Goal: Task Accomplishment & Management: Manage account settings

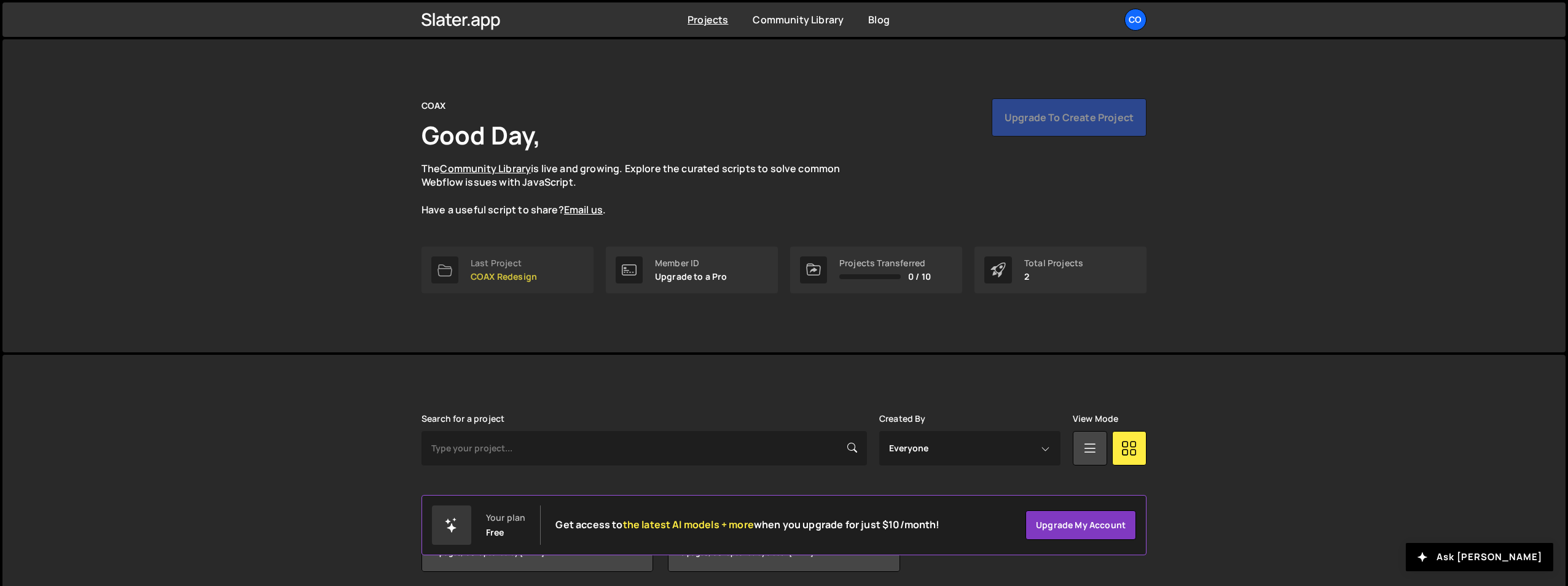
click at [468, 273] on link "Last Project COAX Redesign" at bounding box center [507, 270] width 172 height 47
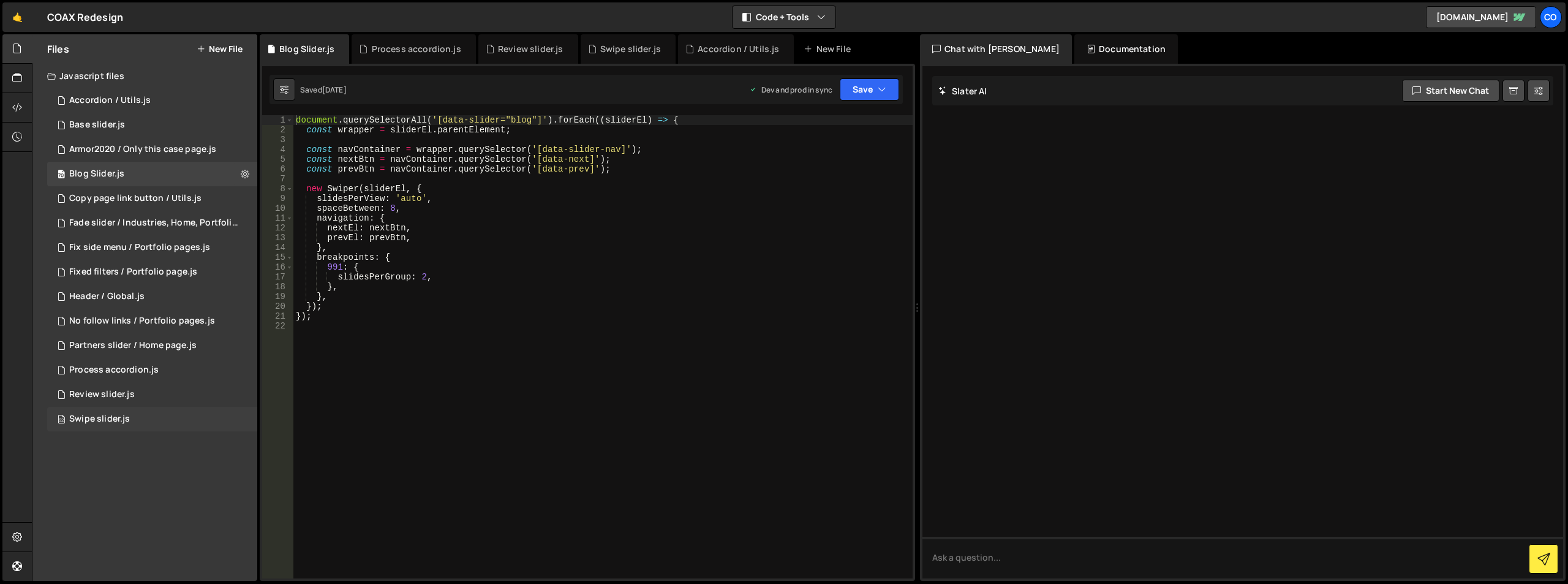
click at [99, 423] on div "Swipe slider.js" at bounding box center [99, 419] width 61 height 11
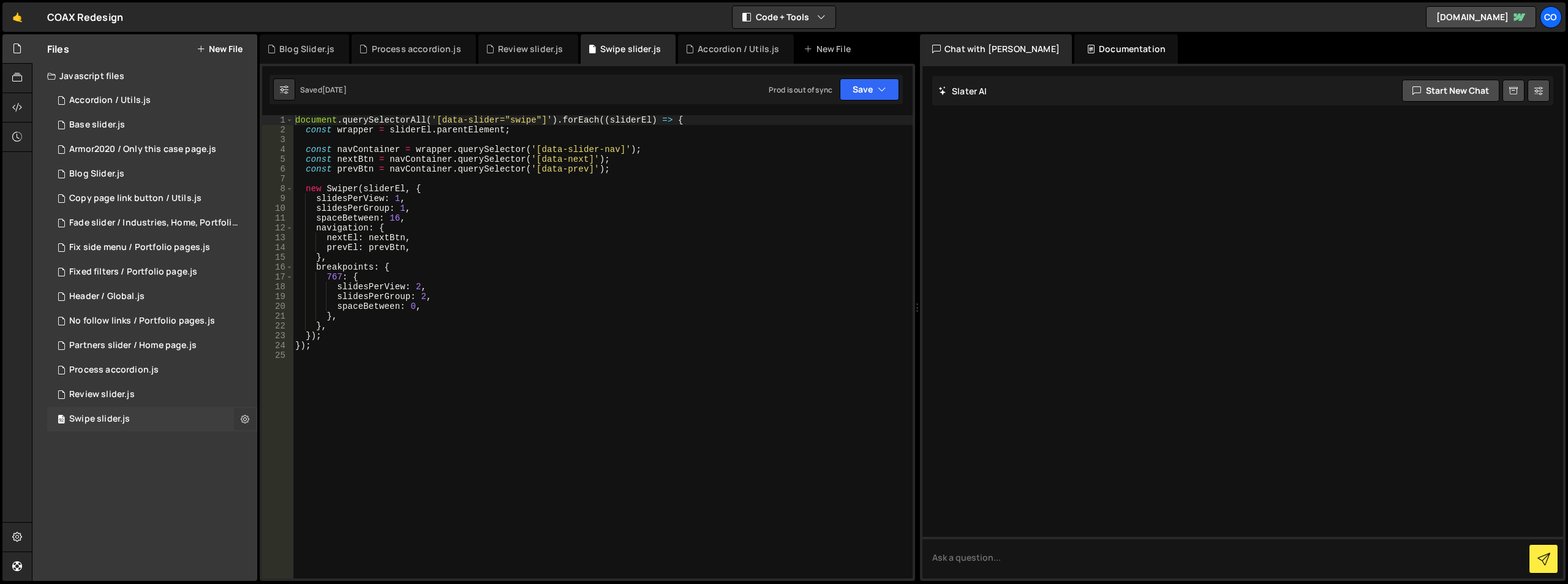
click at [243, 416] on icon at bounding box center [244, 418] width 8 height 12
type input "Swipe slider"
radio input "true"
checkbox input "true"
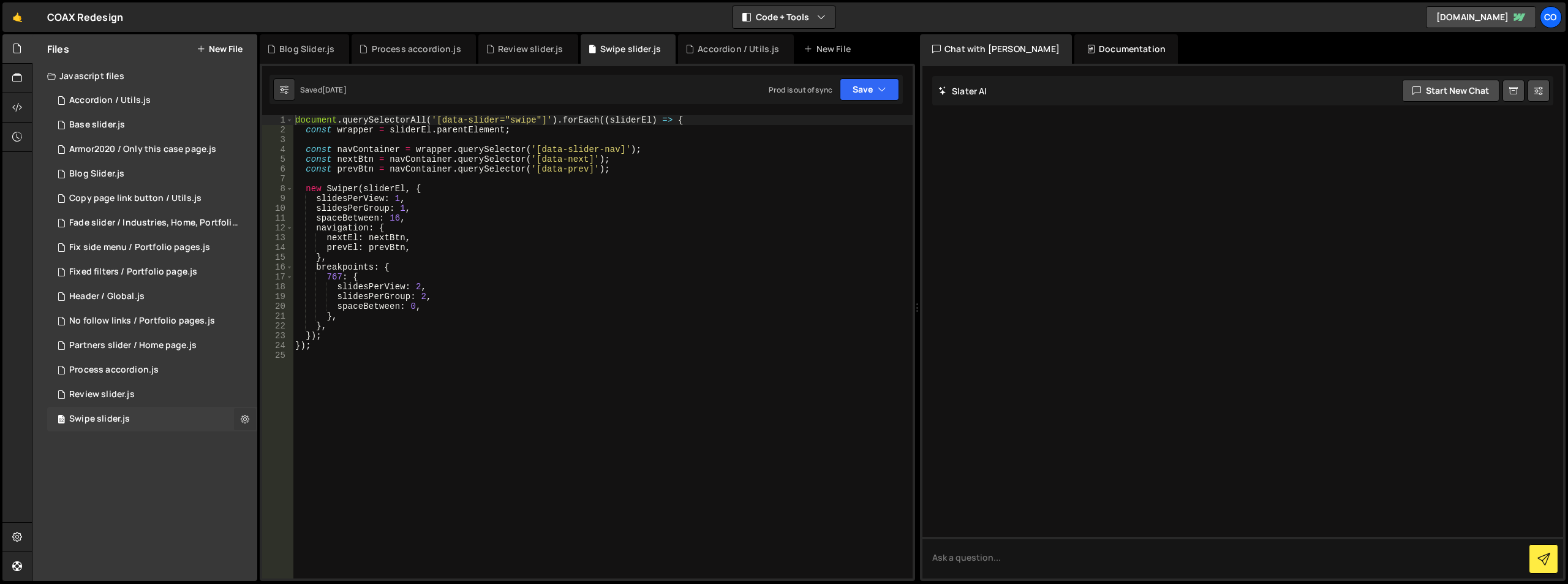
checkbox input "true"
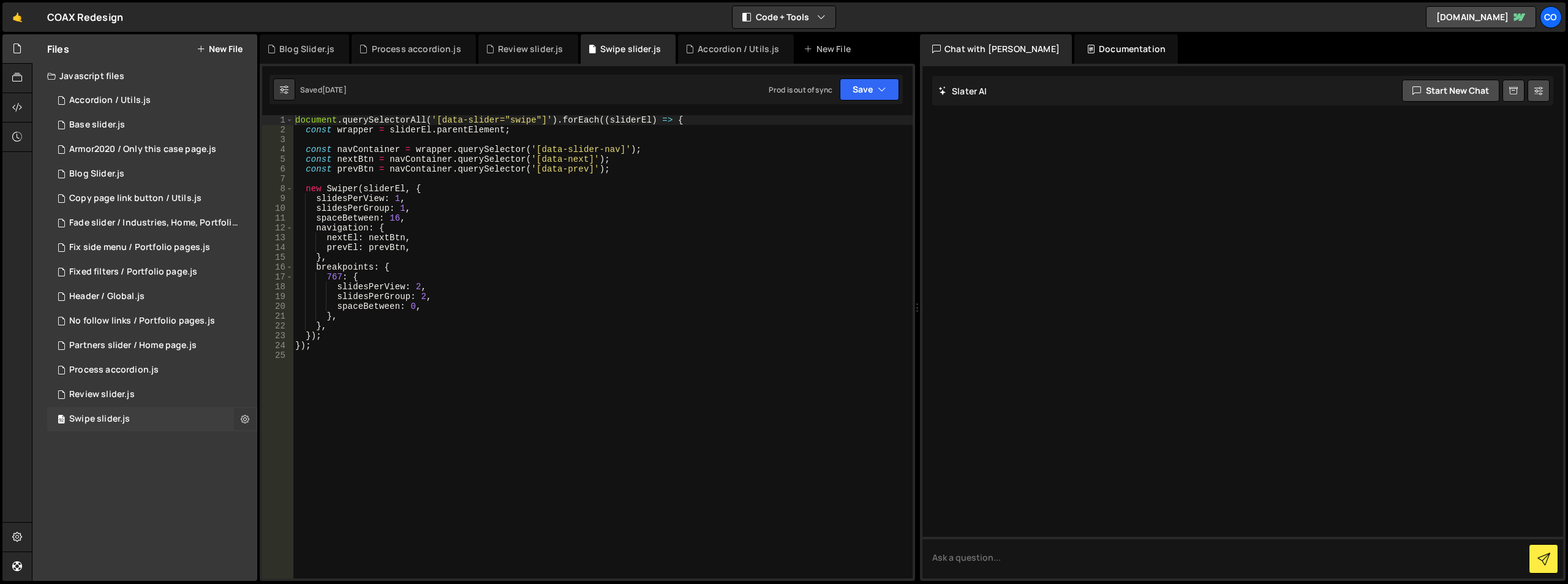
checkbox input "true"
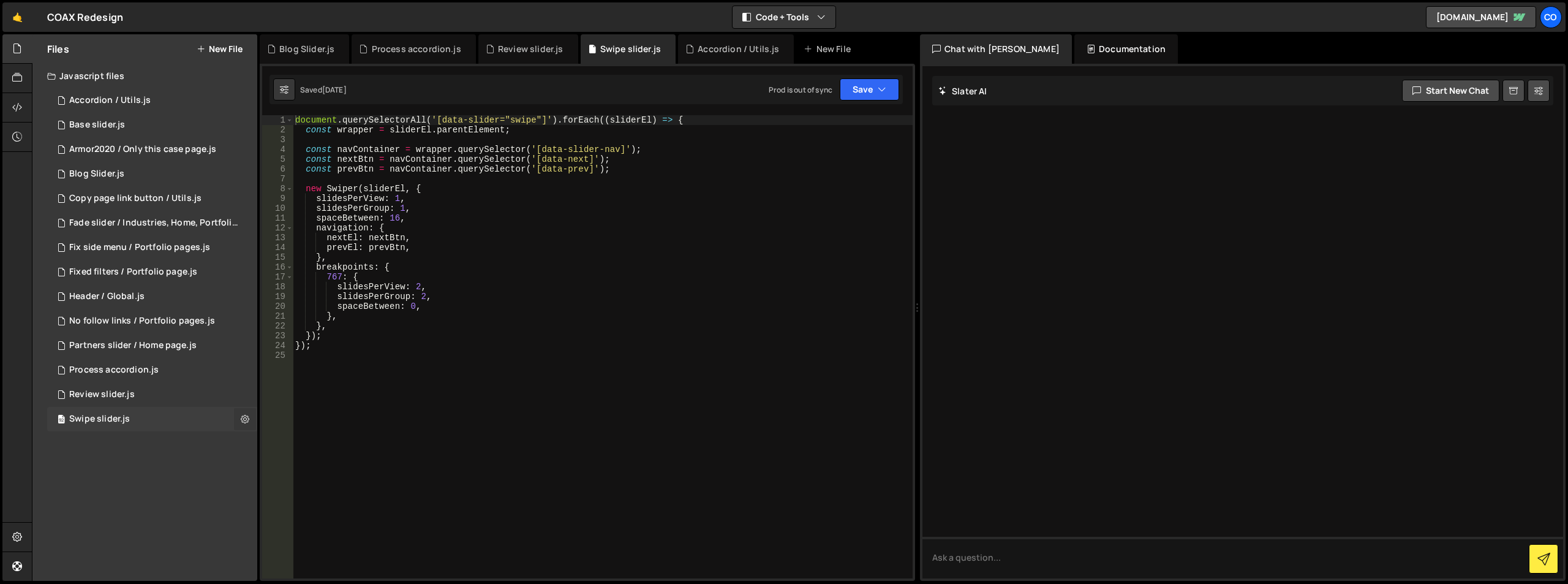
checkbox input "true"
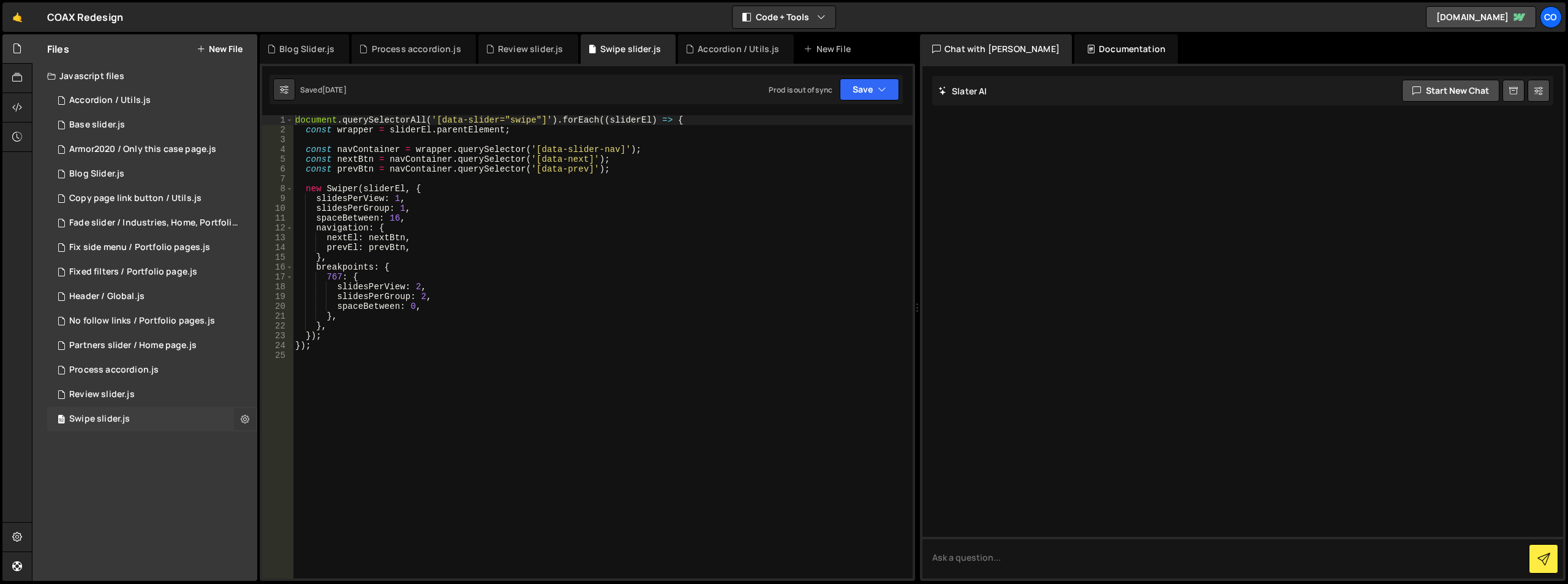
checkbox input "true"
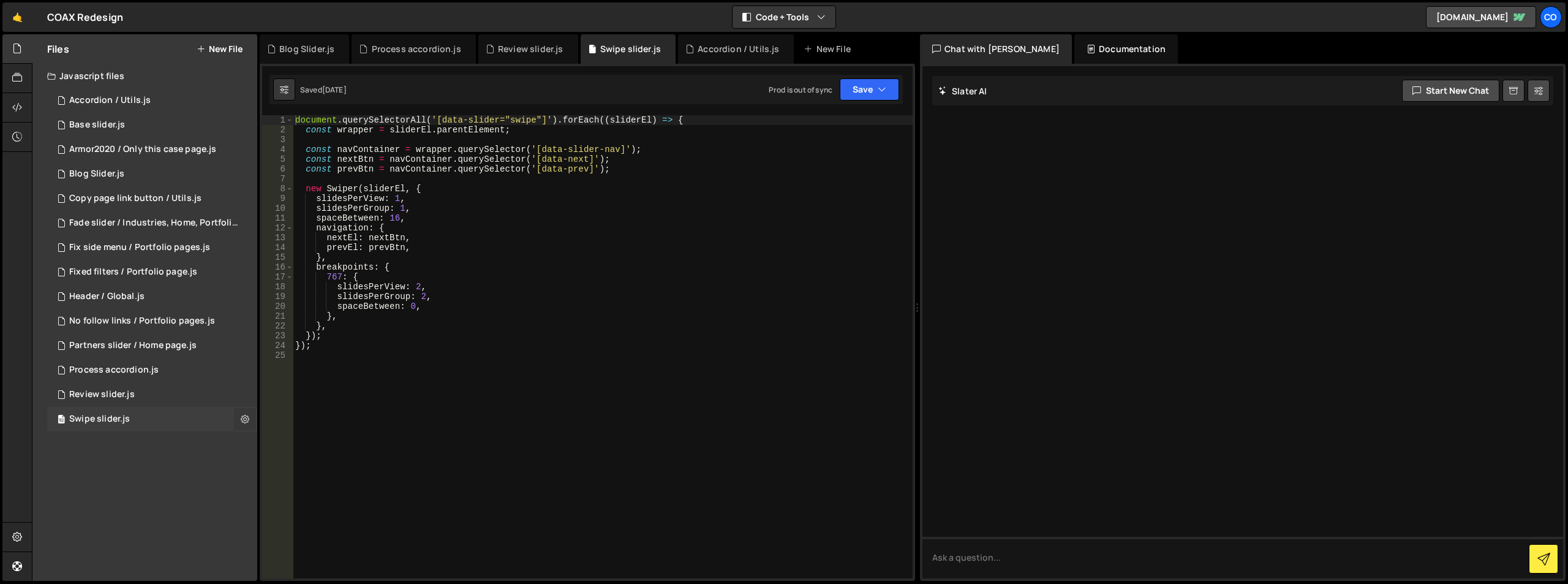
checkbox input "true"
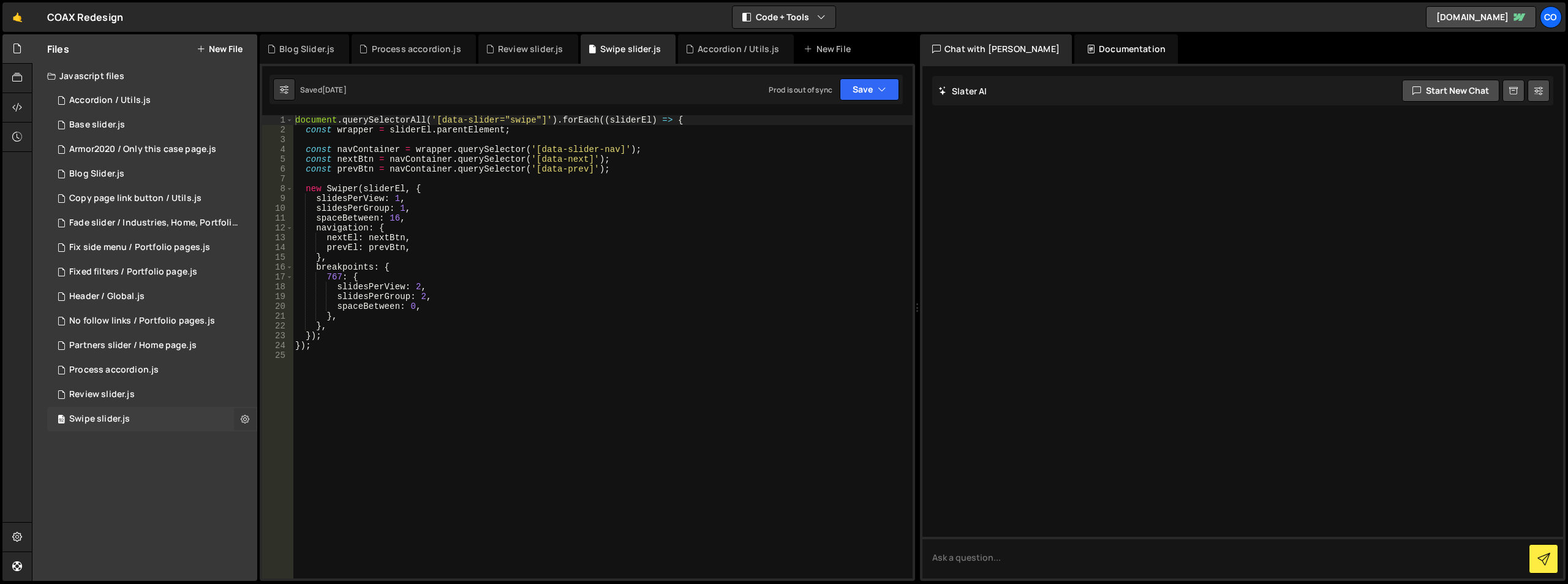
checkbox input "true"
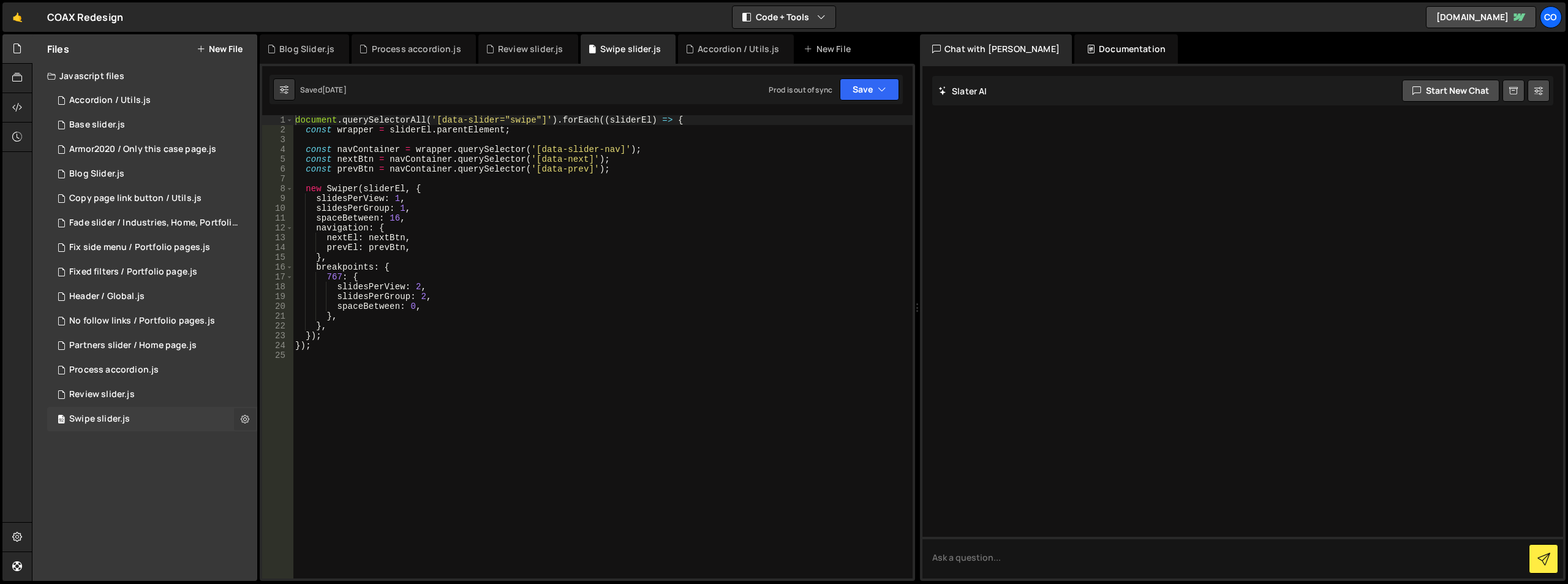
checkbox input "true"
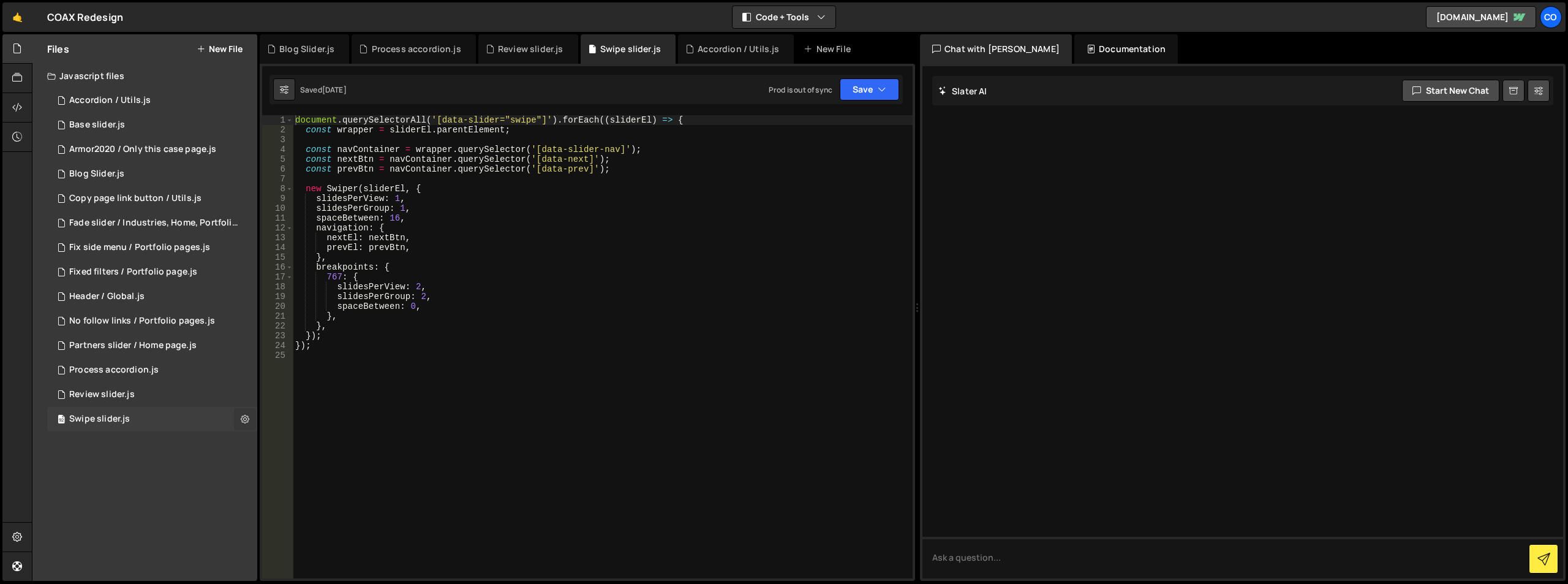
checkbox input "true"
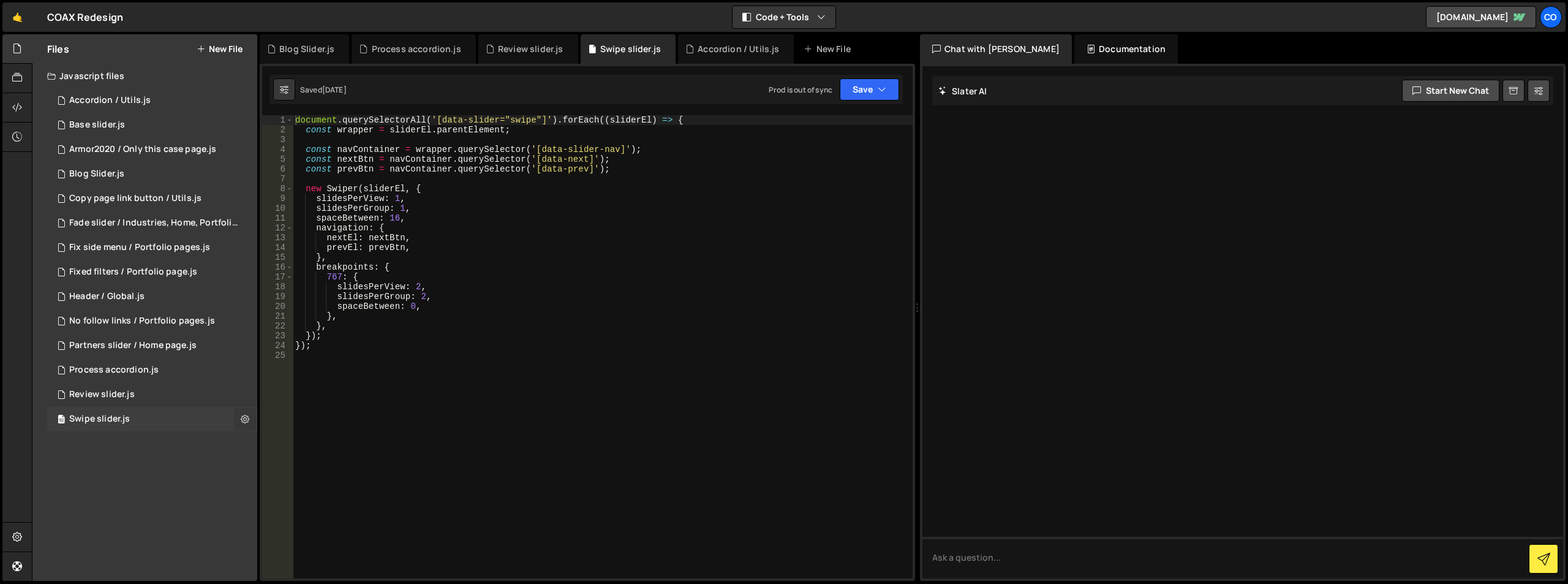
checkbox input "true"
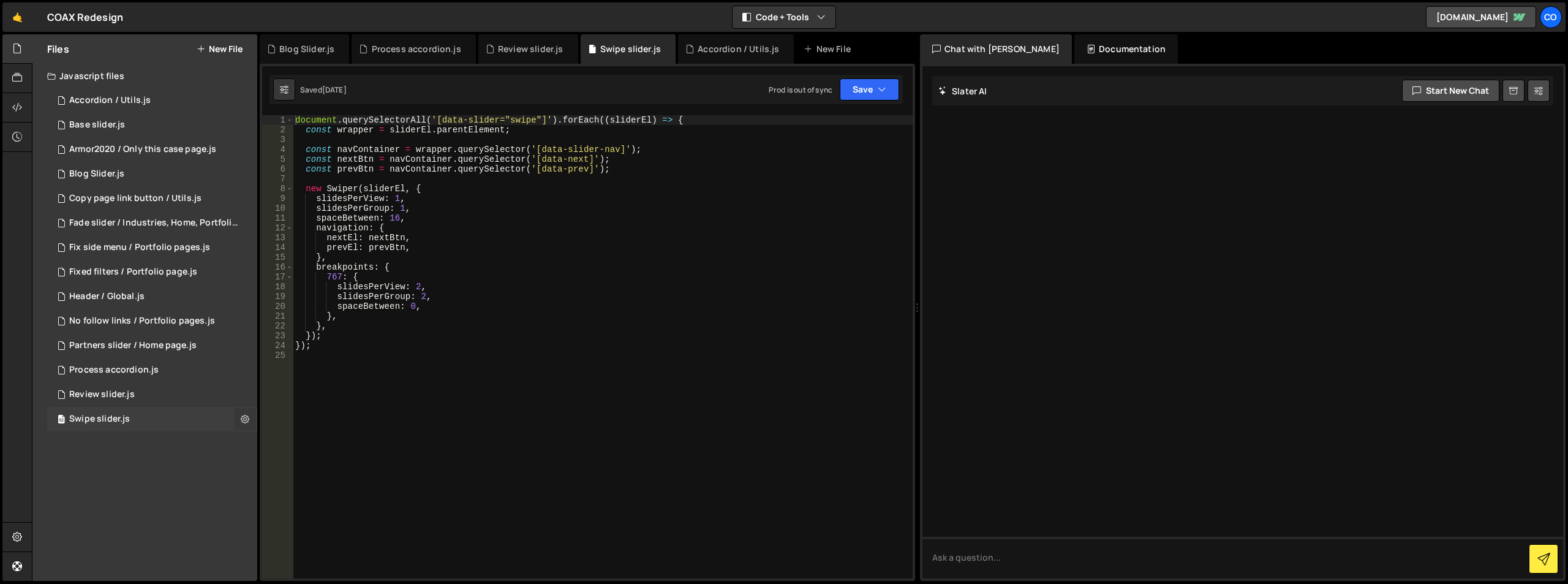
checkbox input "true"
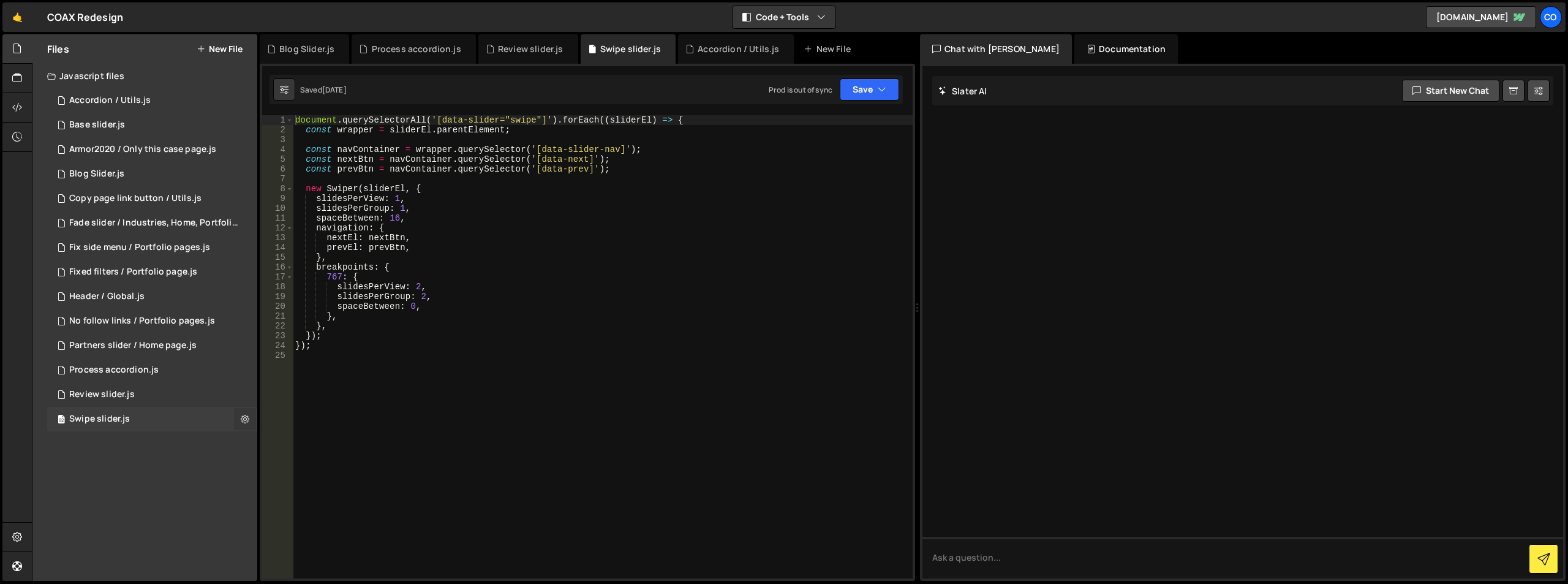
checkbox input "true"
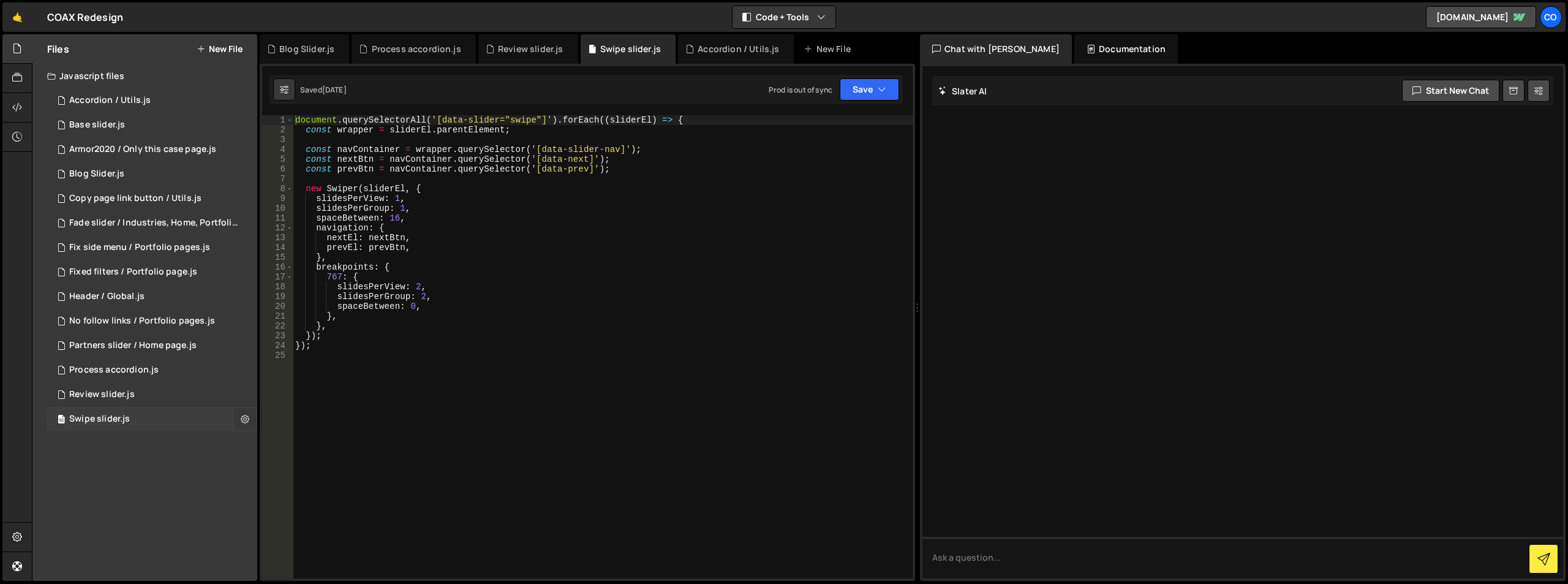
checkbox input "true"
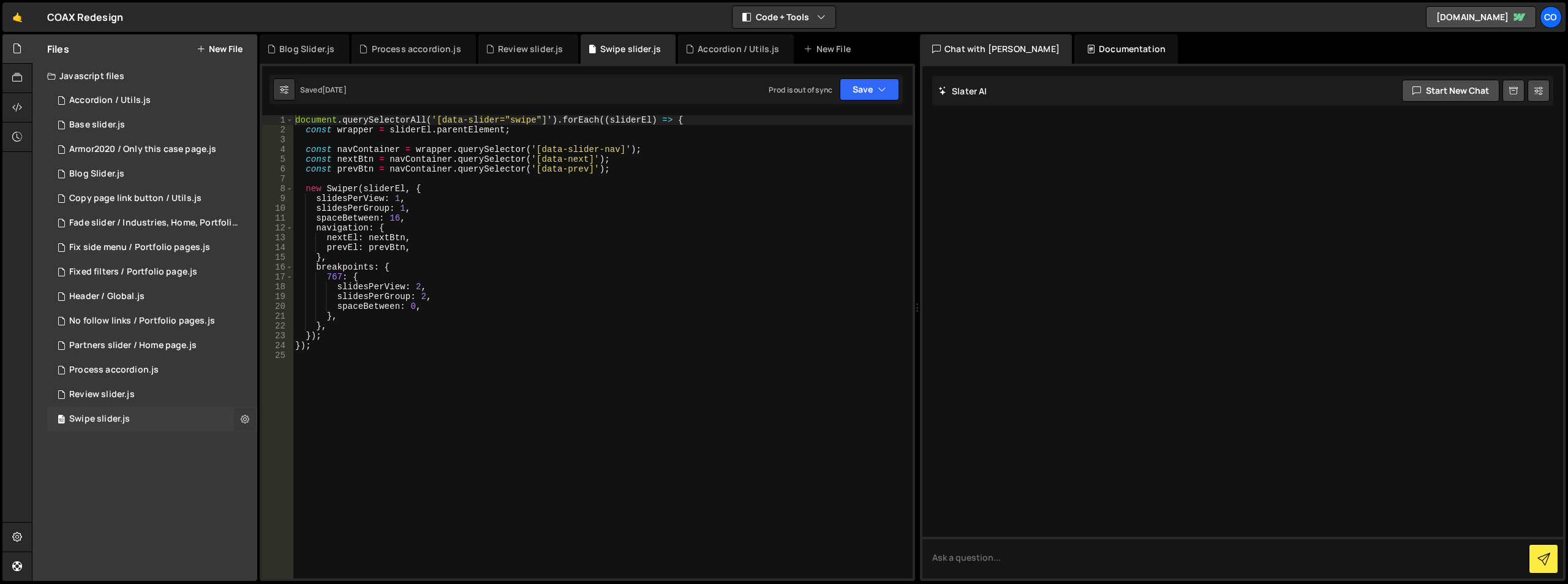
checkbox input "true"
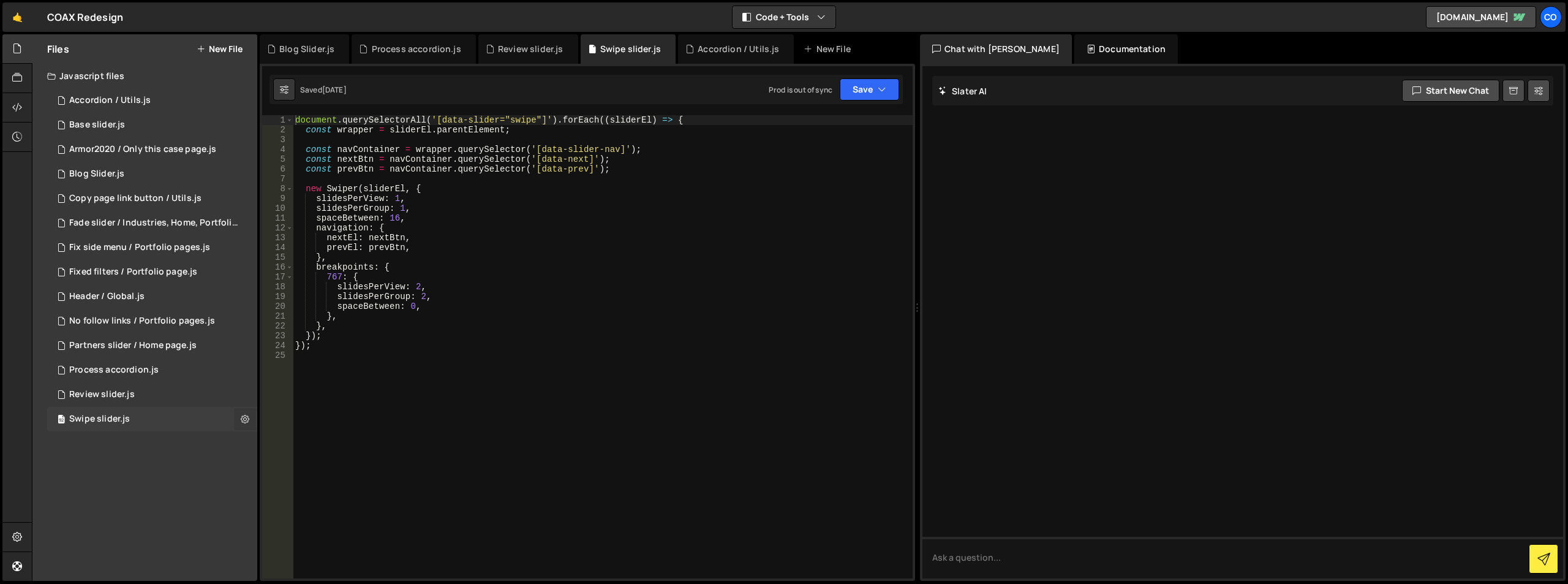
checkbox input "true"
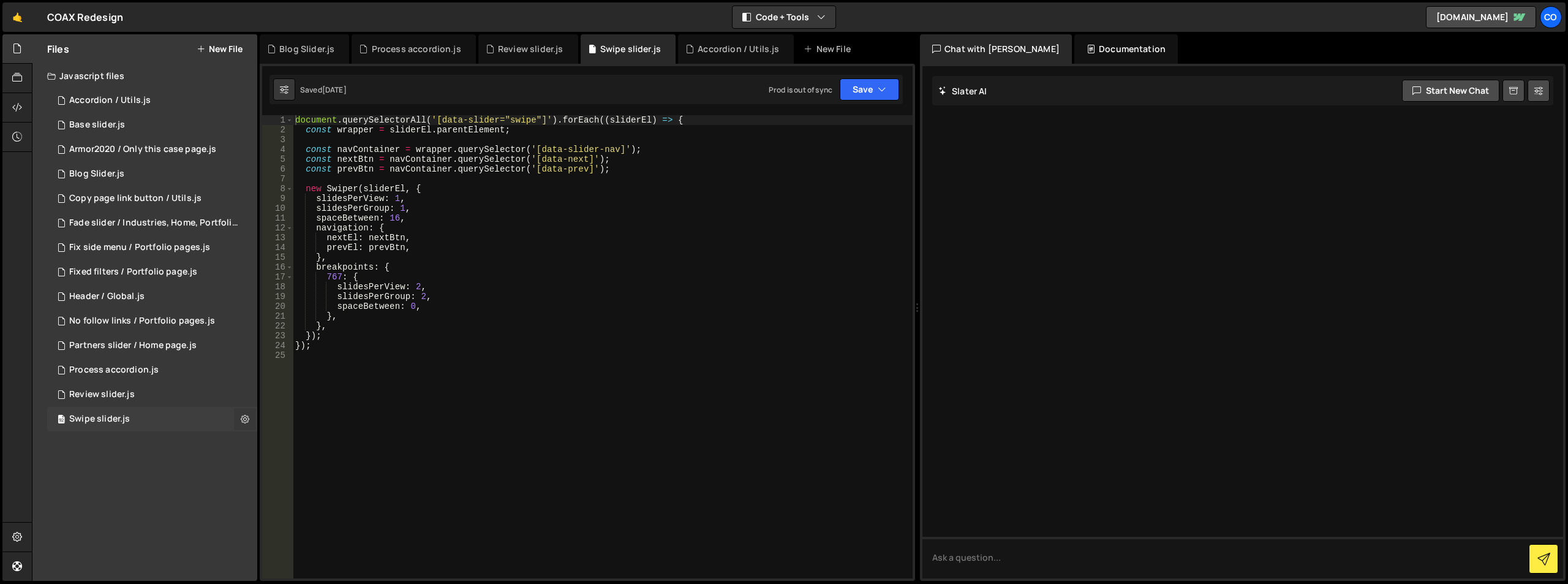
checkbox input "true"
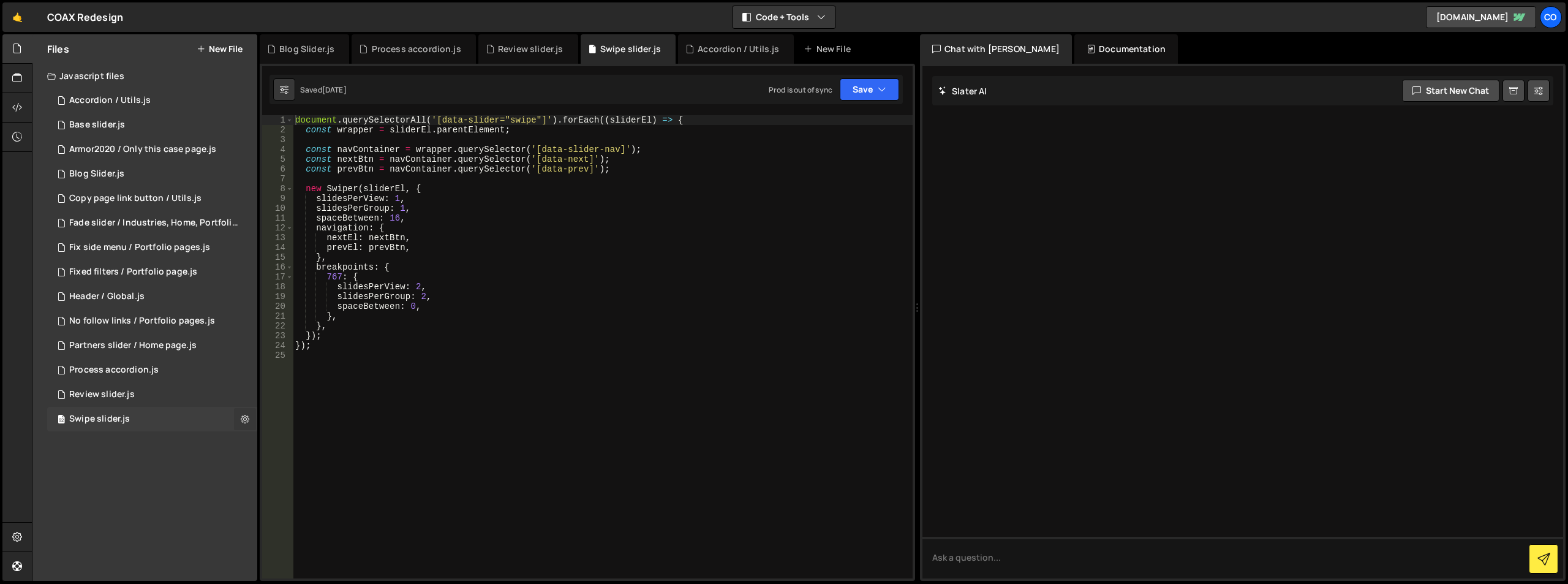
checkbox input "true"
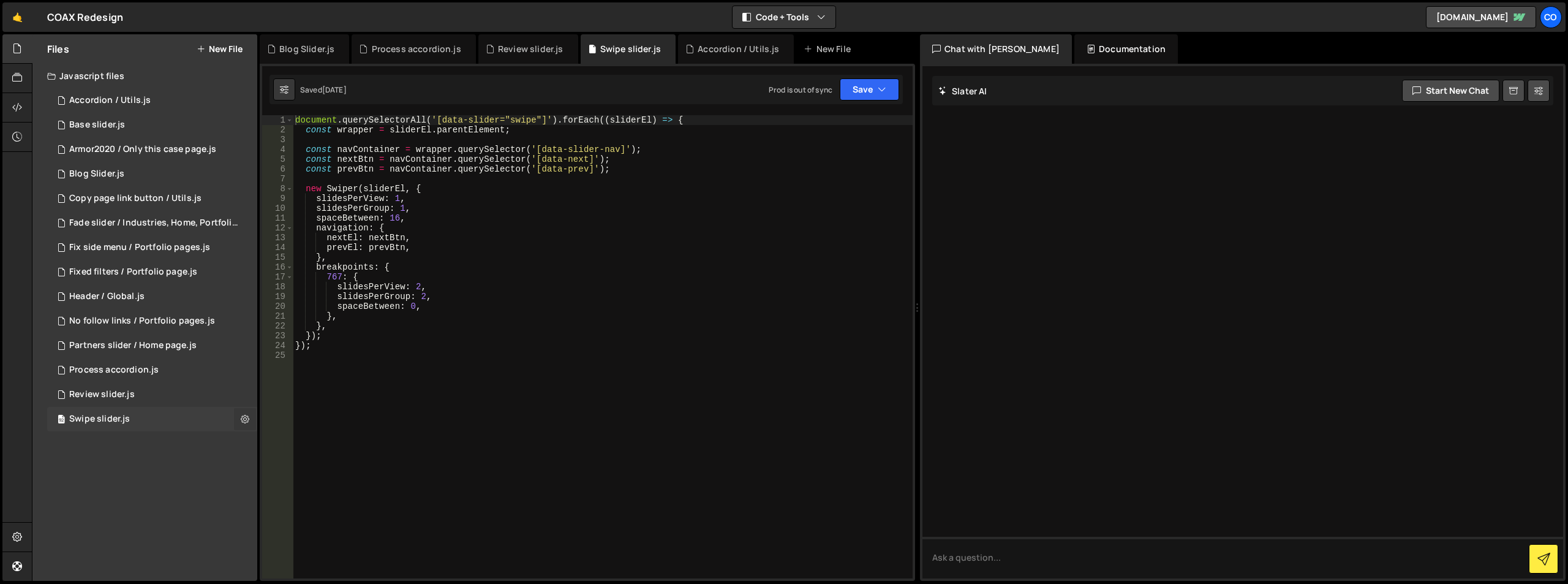
checkbox input "true"
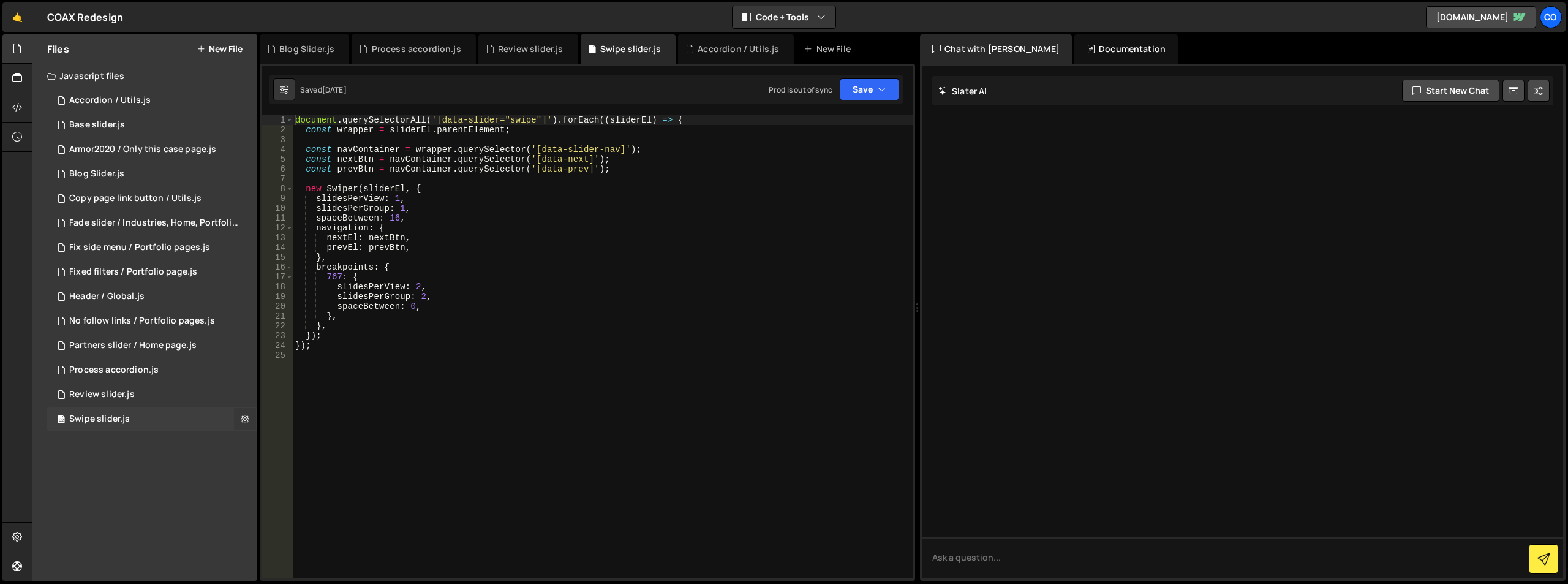
checkbox input "true"
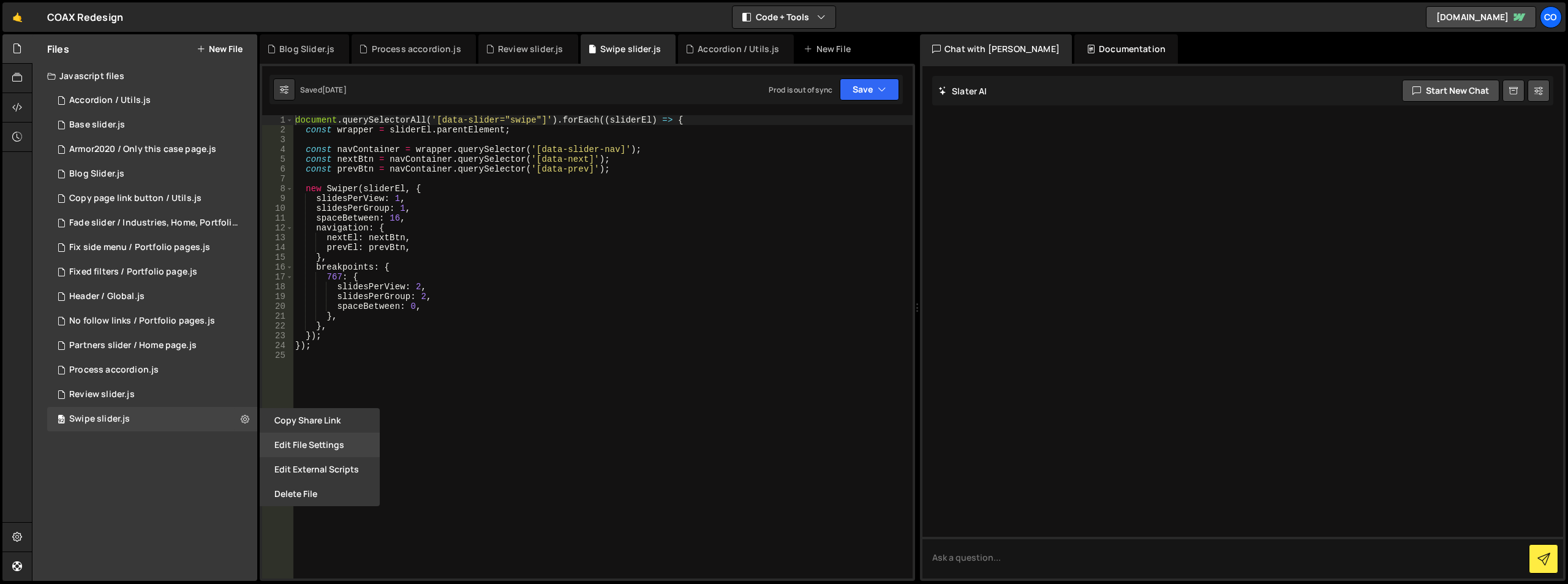
click at [304, 444] on button "Edit File Settings" at bounding box center [320, 445] width 120 height 25
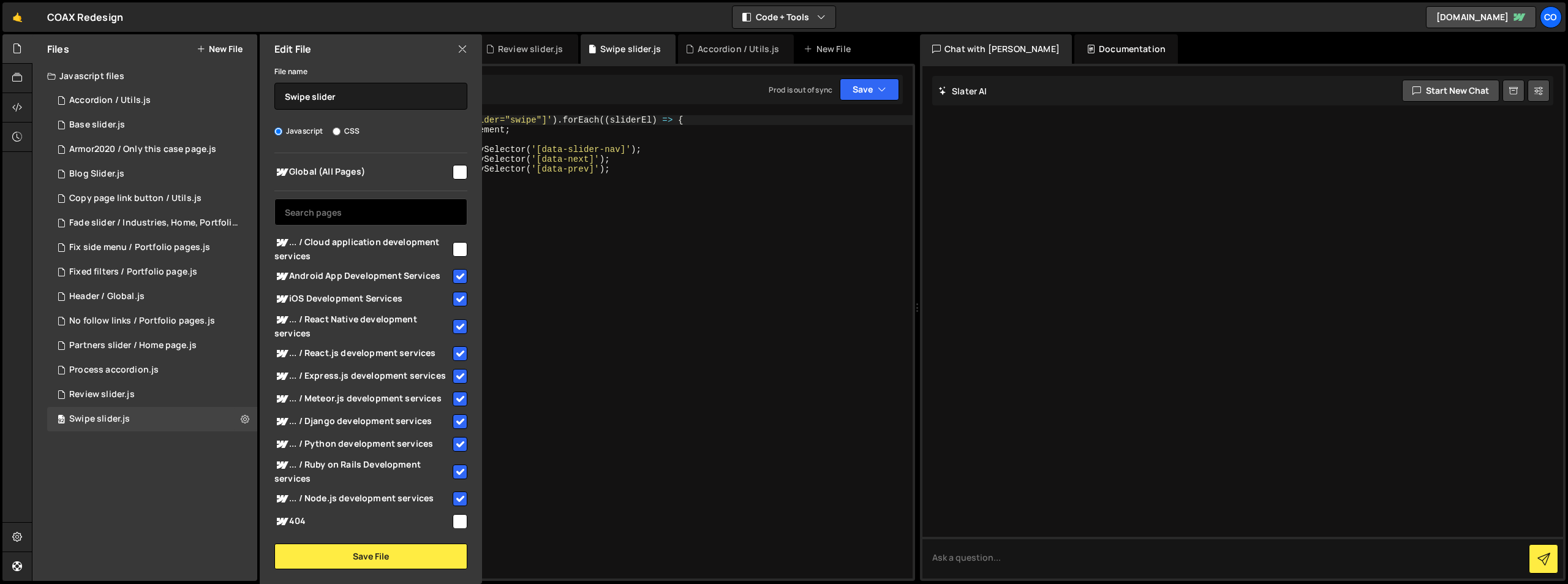
click at [331, 214] on input "text" at bounding box center [371, 212] width 193 height 27
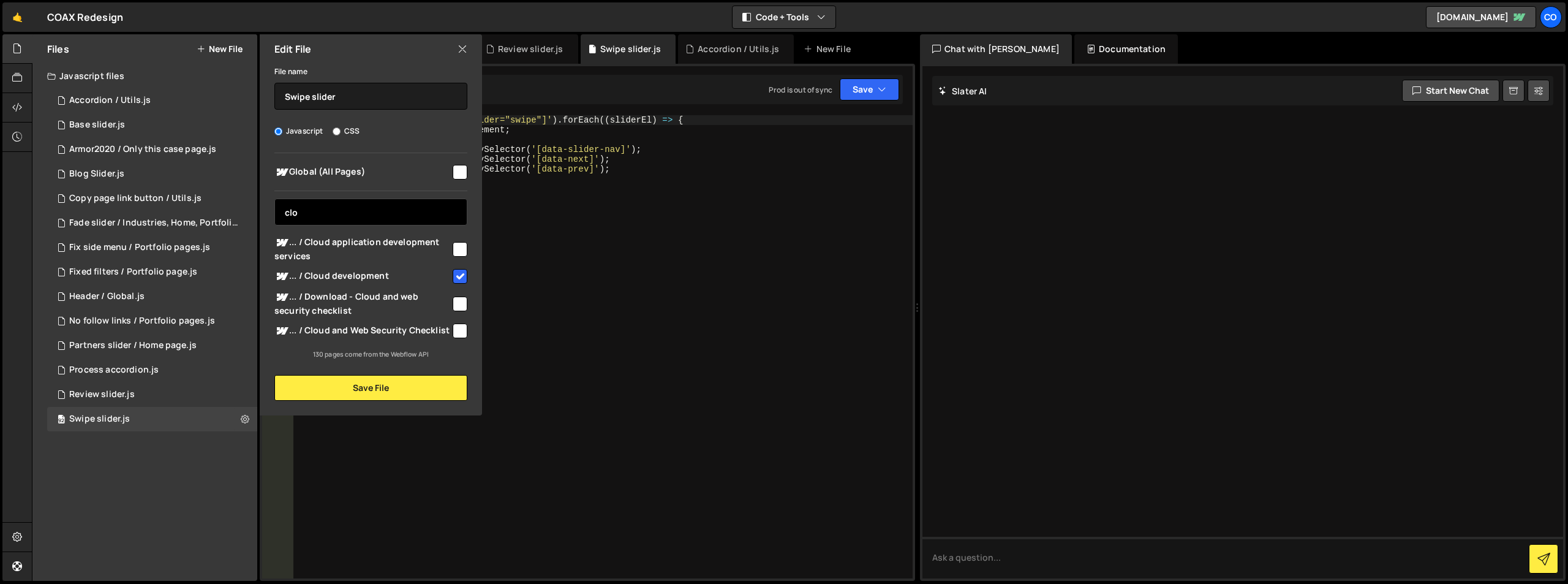
type input "clo"
click at [457, 250] on input "checkbox" at bounding box center [460, 250] width 15 height 15
checkbox input "true"
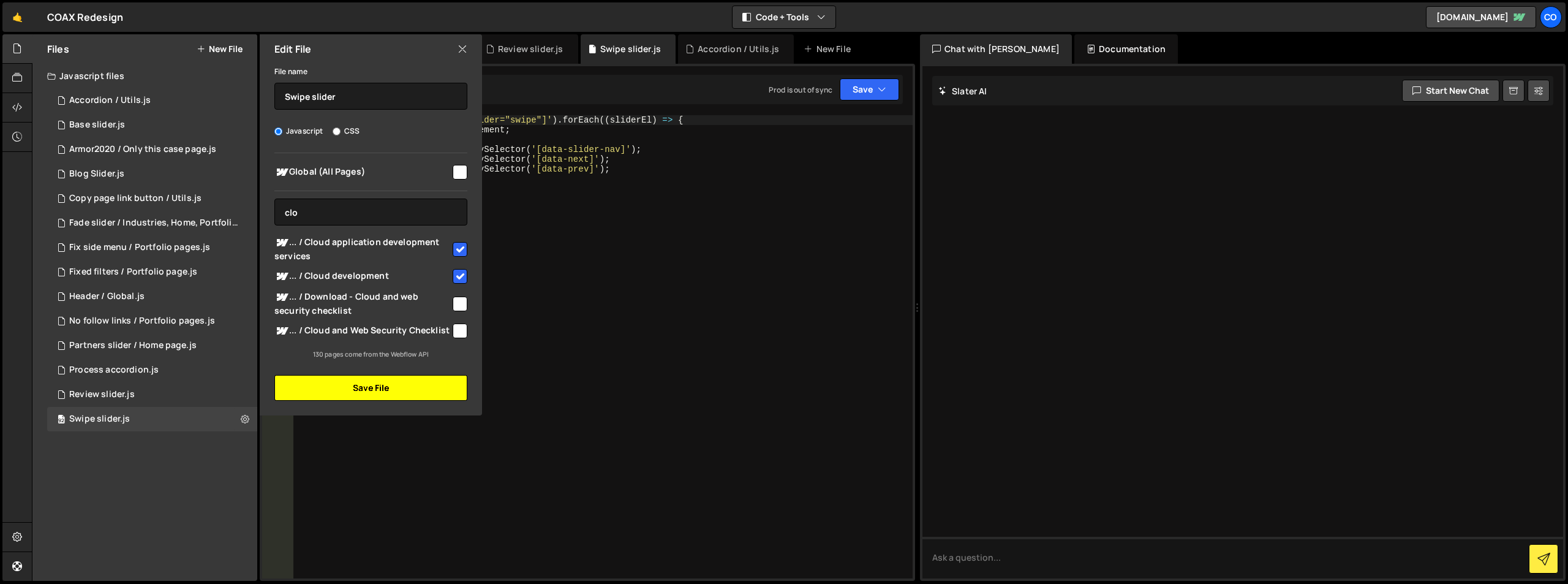
click at [381, 384] on button "Save File" at bounding box center [371, 387] width 193 height 26
checkbox input "false"
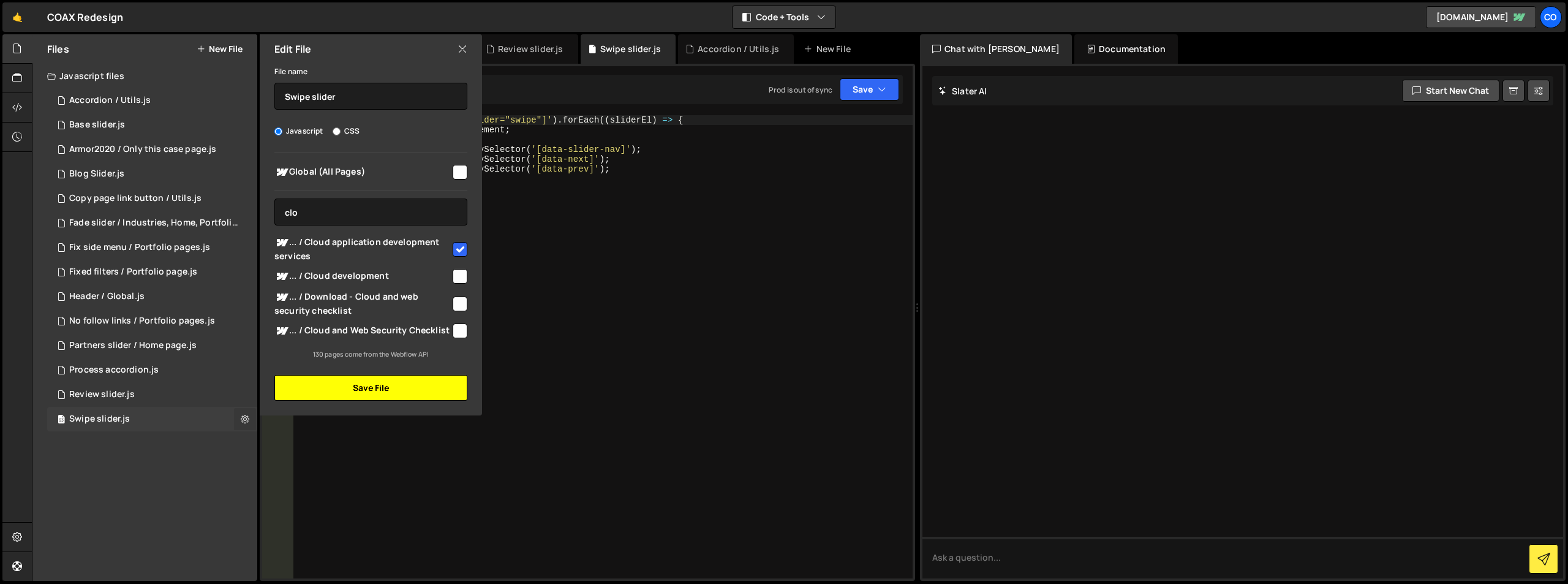
checkbox input "false"
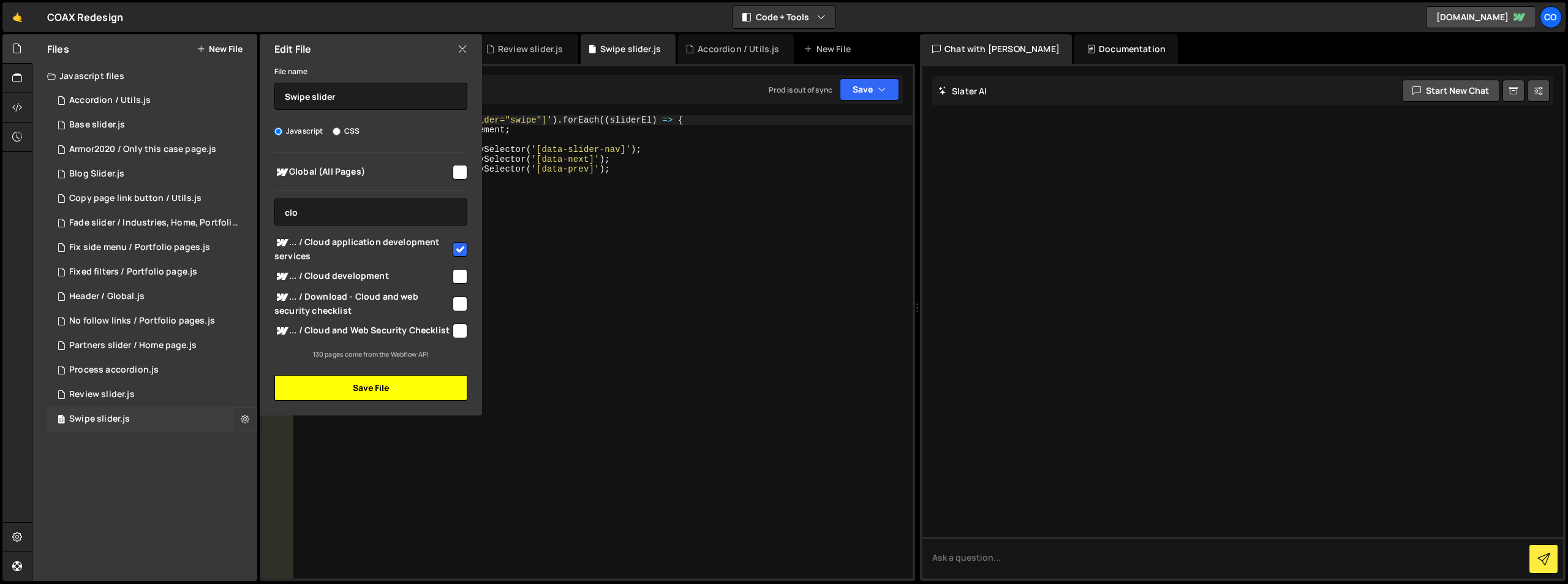
checkbox input "false"
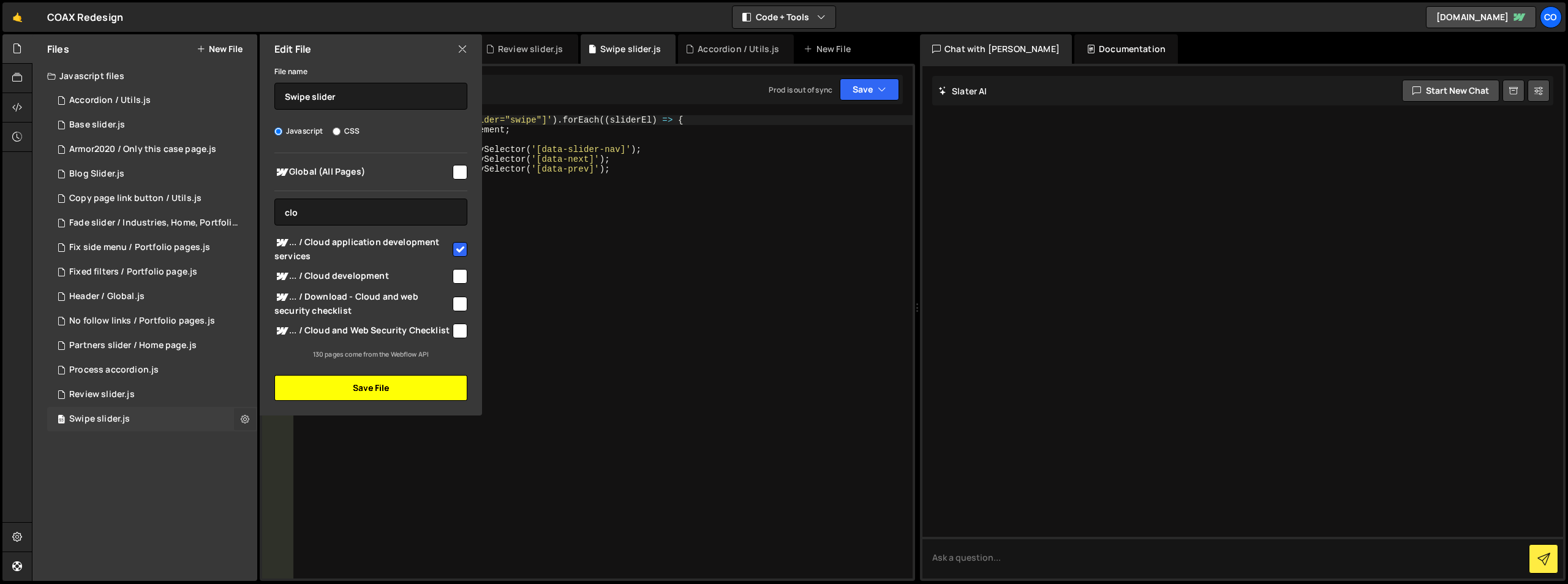
checkbox input "false"
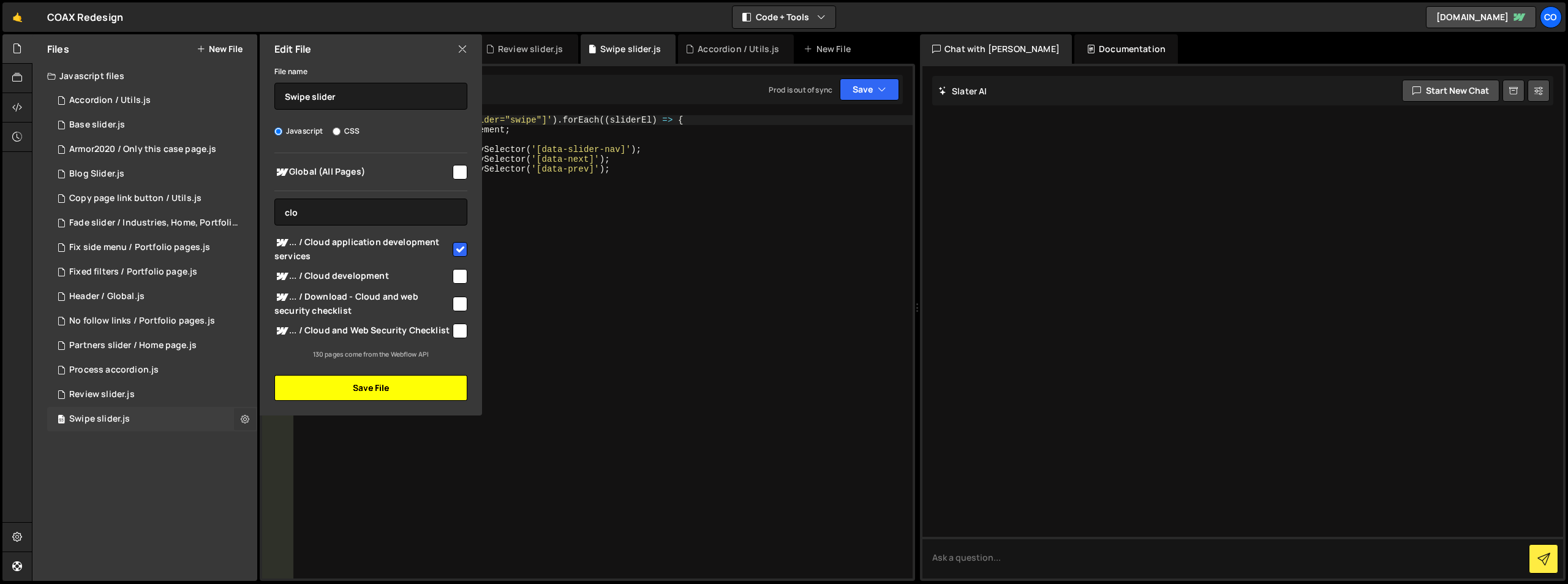
checkbox input "false"
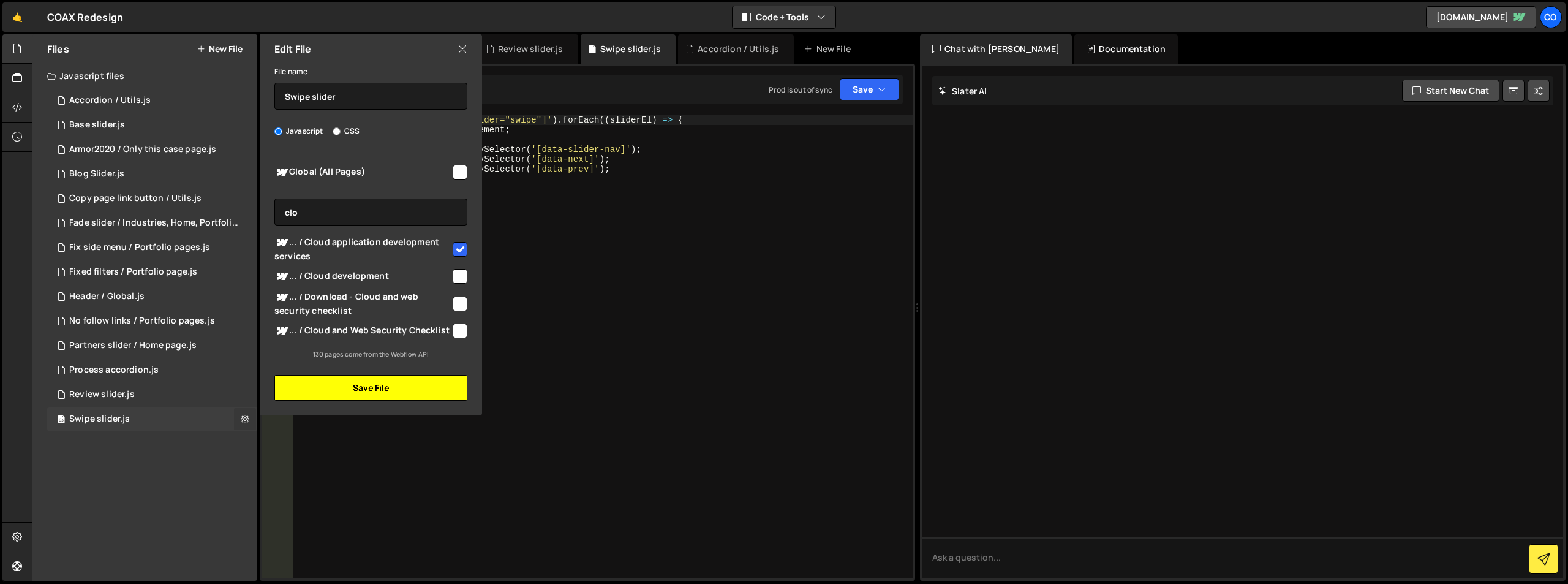
checkbox input "false"
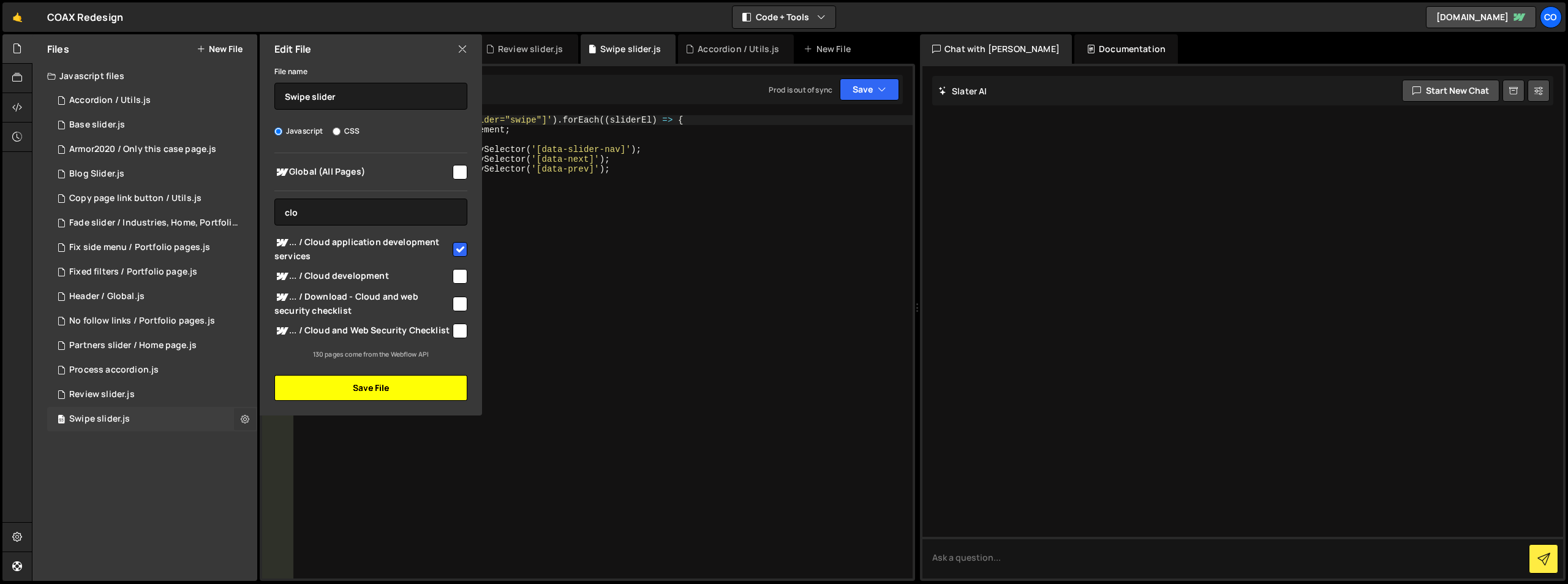
checkbox input "false"
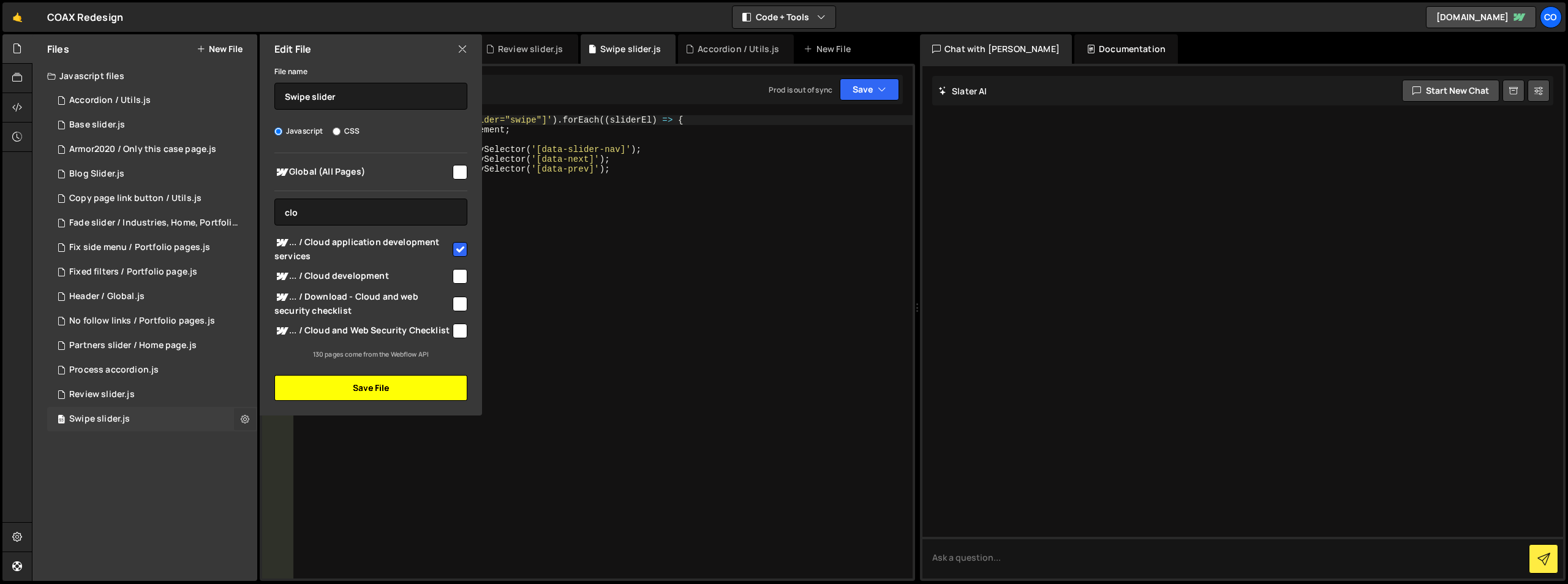
checkbox input "false"
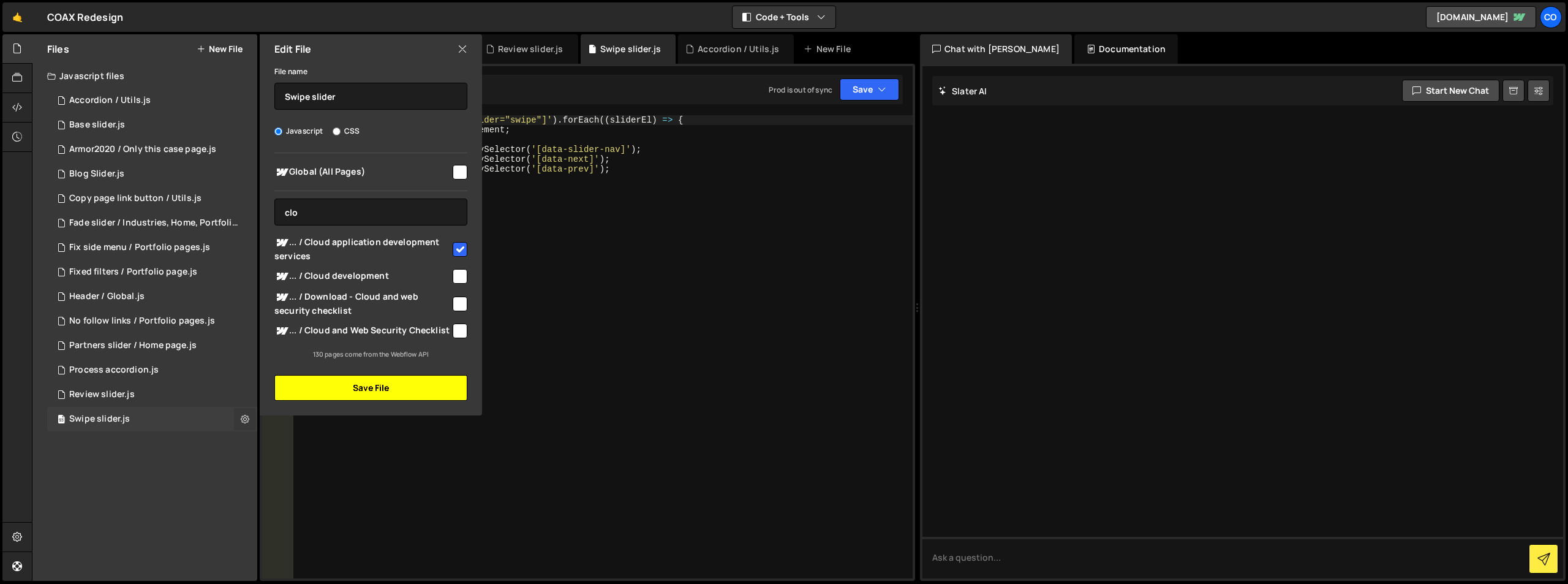
checkbox input "false"
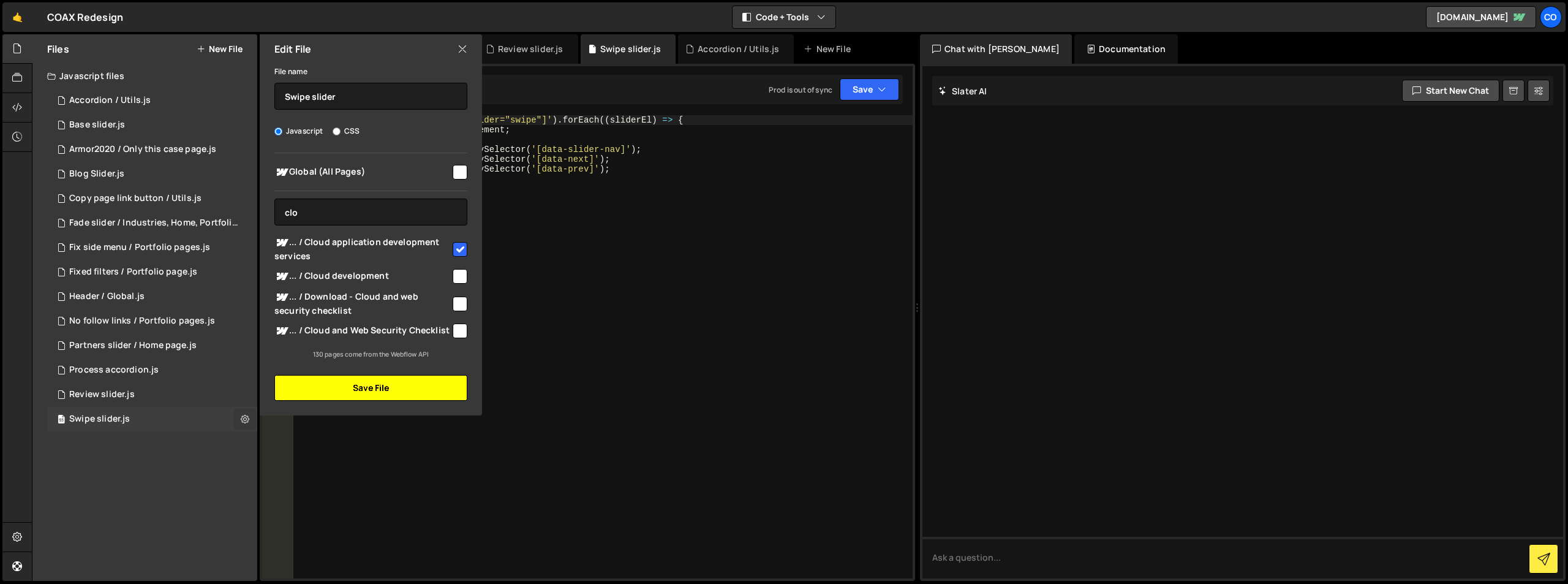
checkbox input "false"
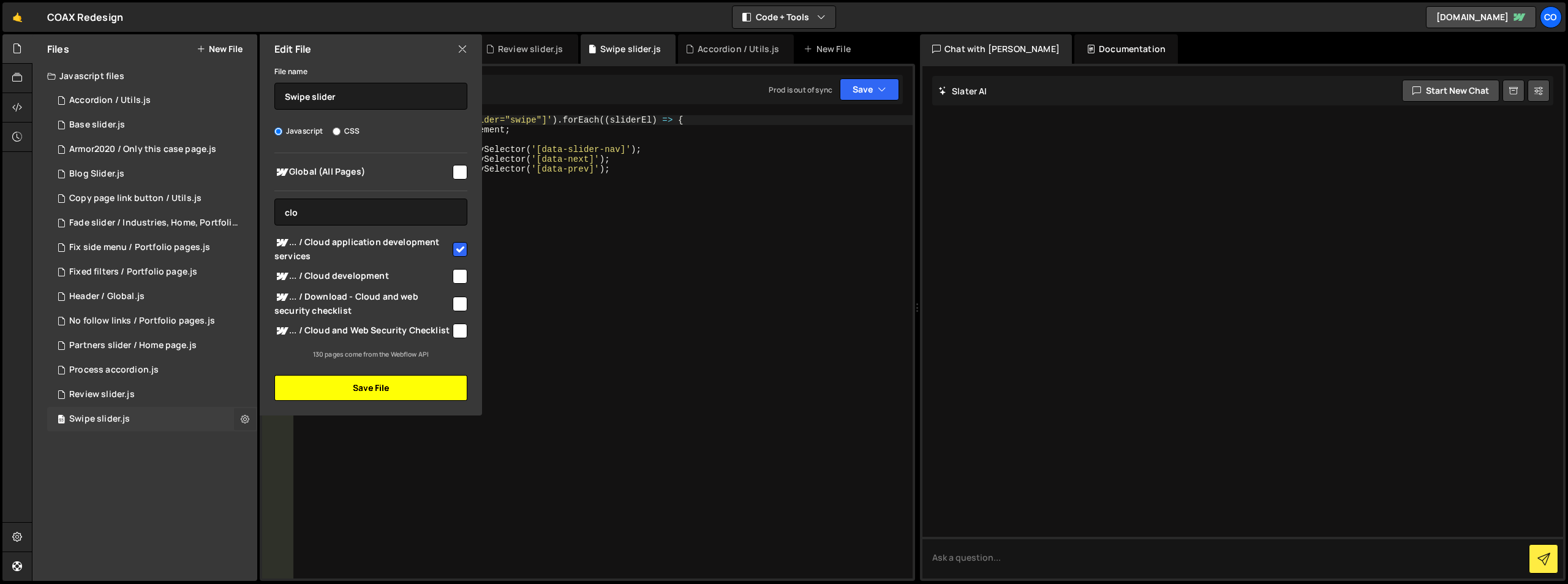
checkbox input "false"
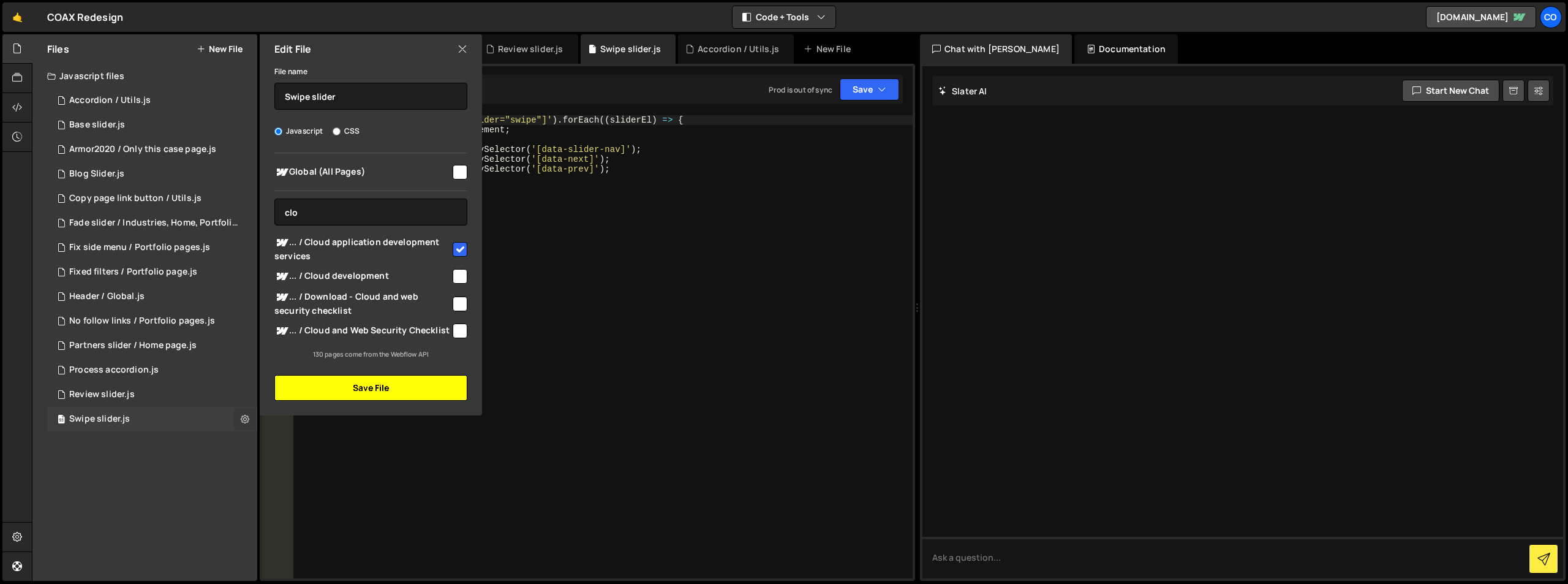
checkbox input "false"
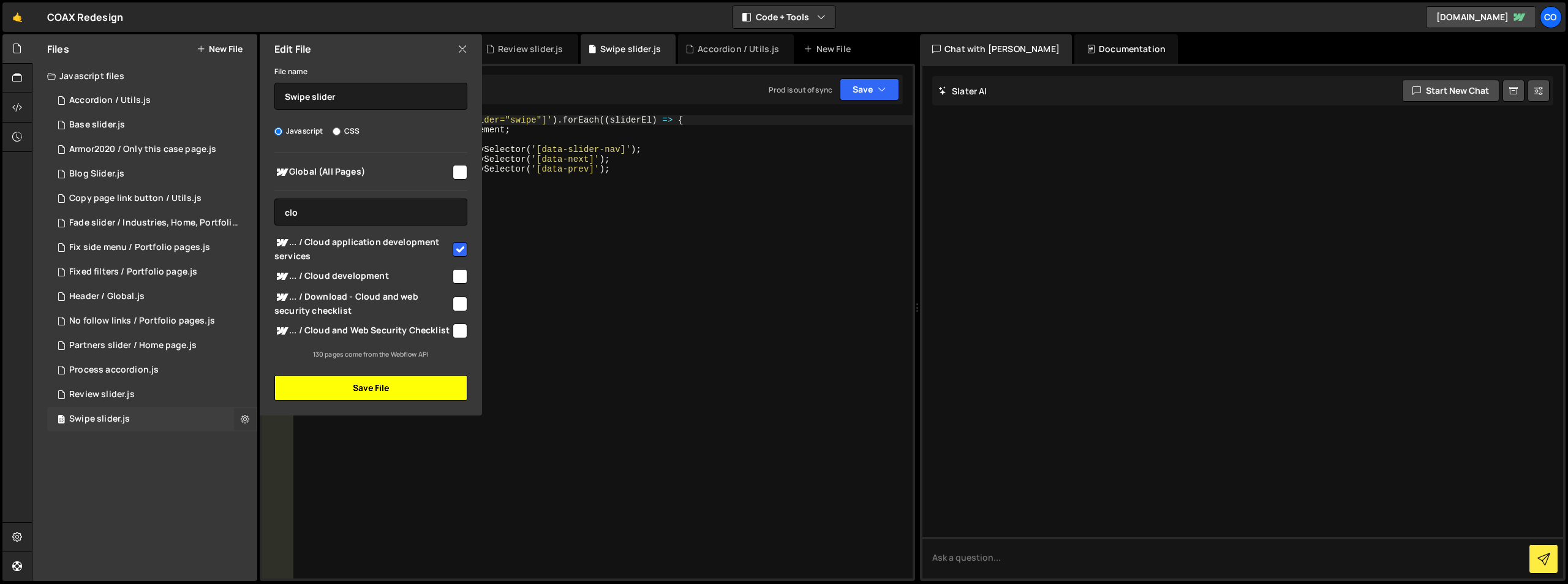
checkbox input "false"
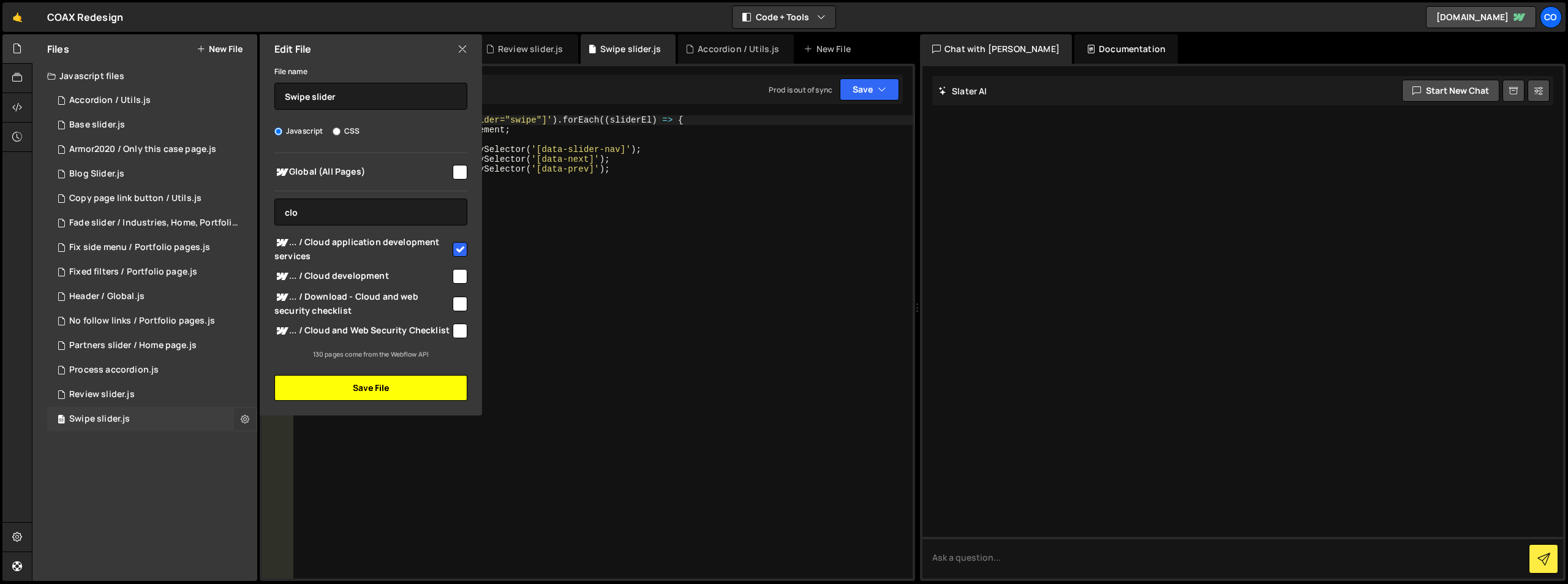
checkbox input "false"
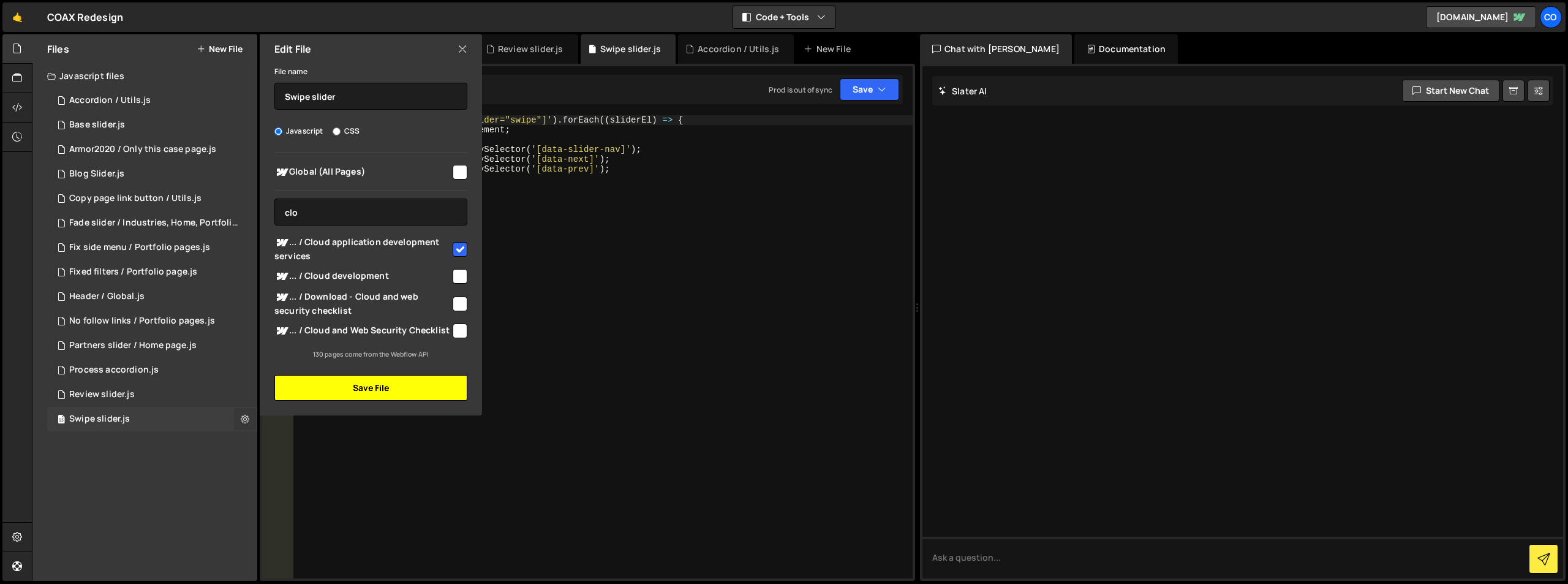
checkbox input "false"
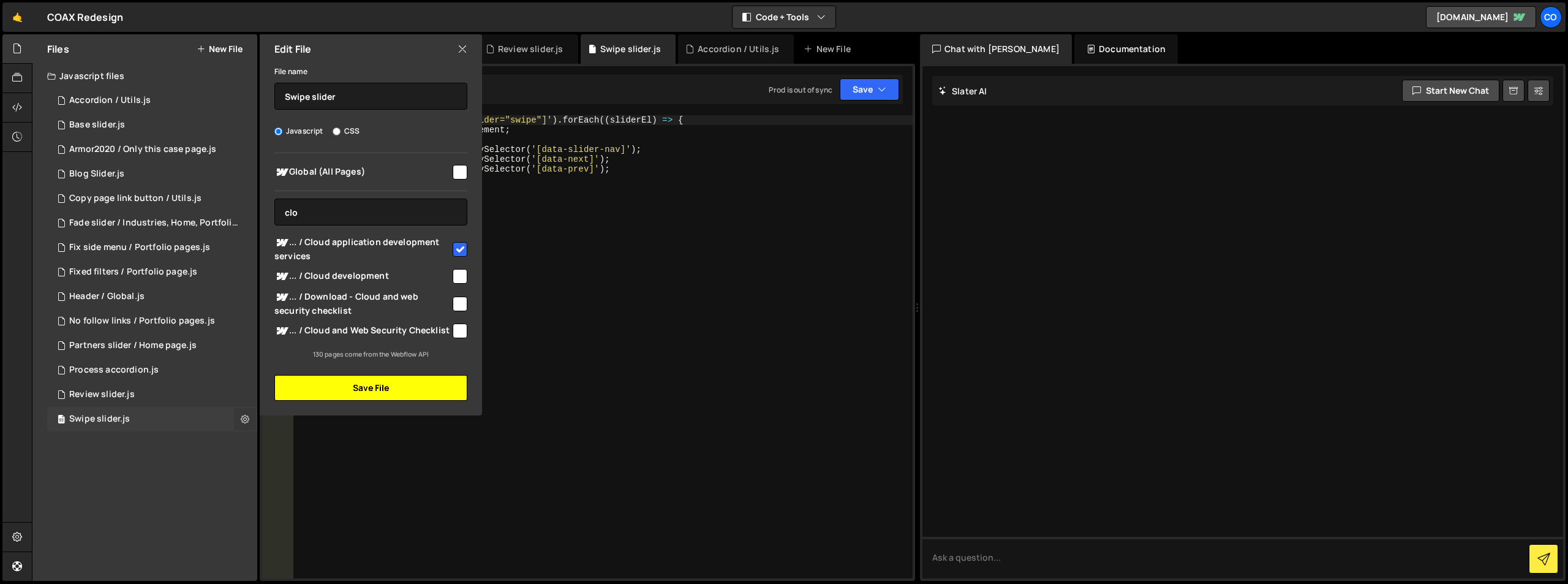
checkbox input "false"
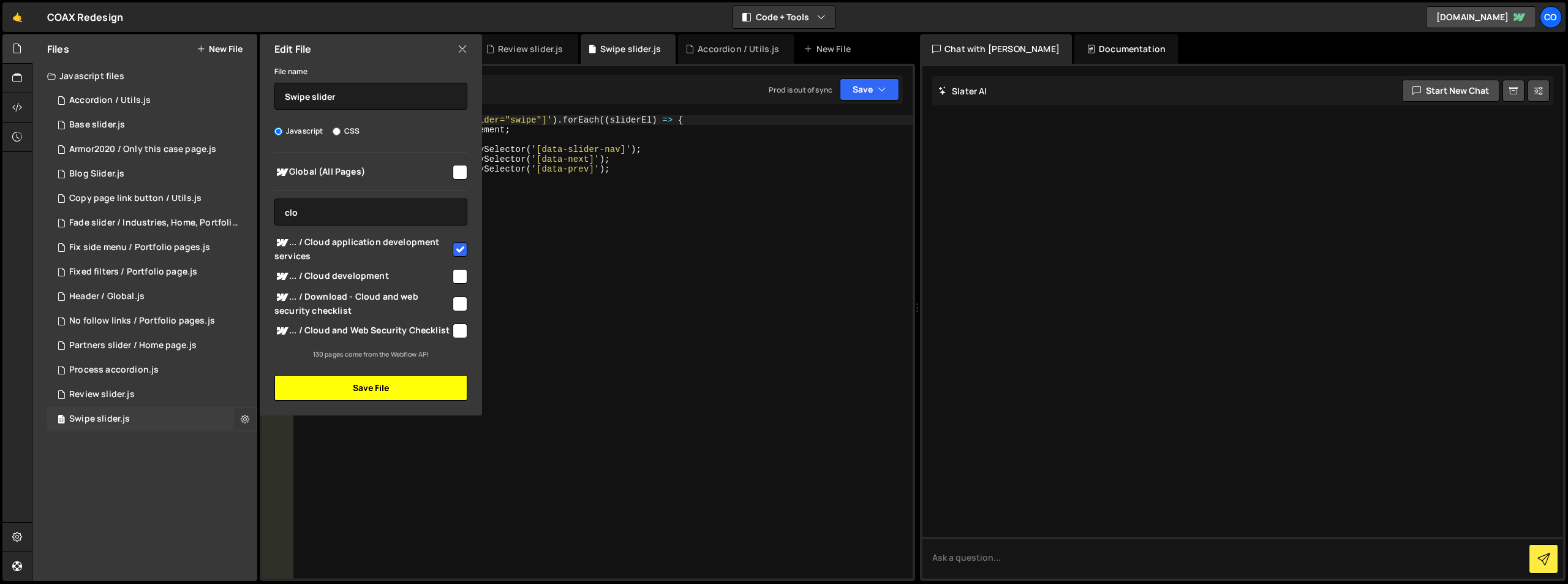
checkbox input "false"
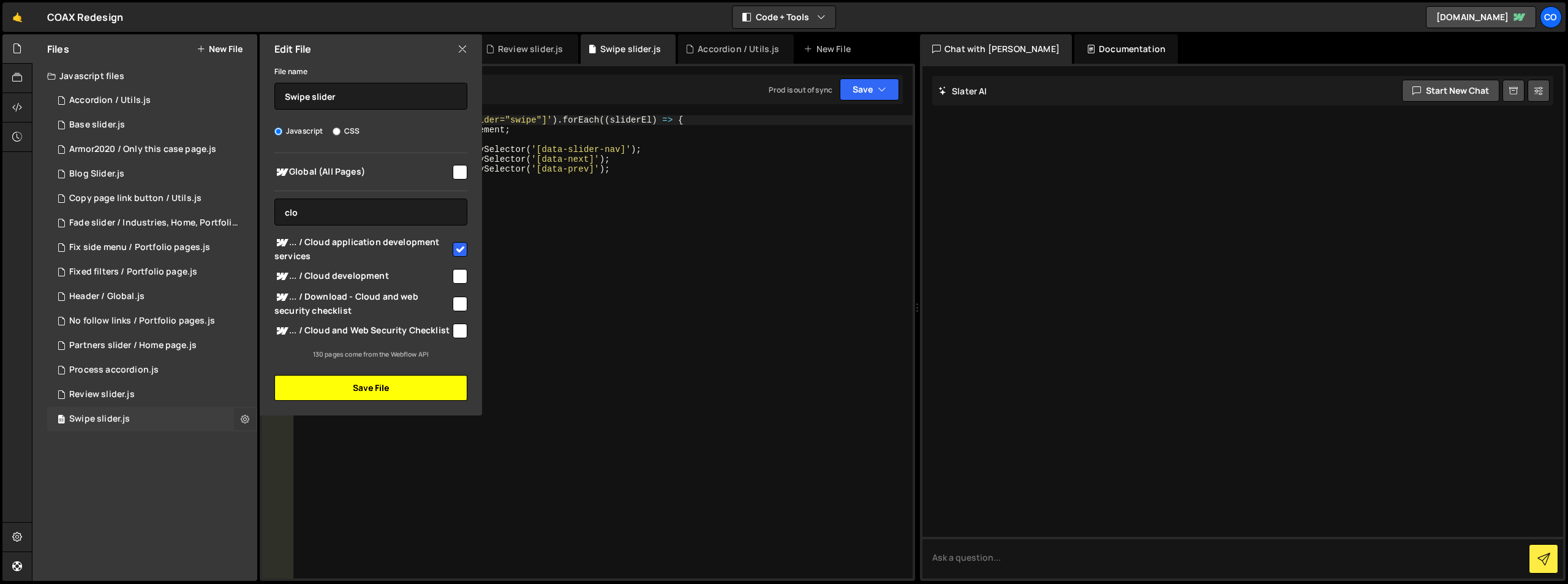
checkbox input "false"
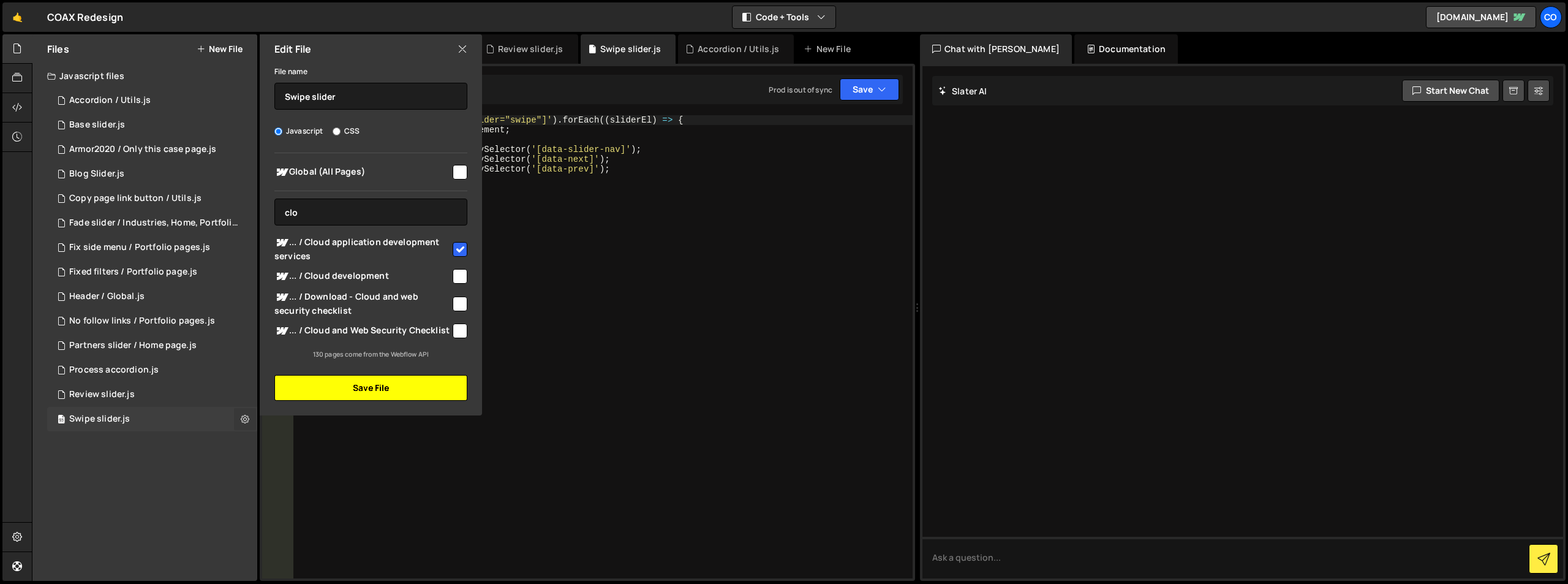
checkbox input "false"
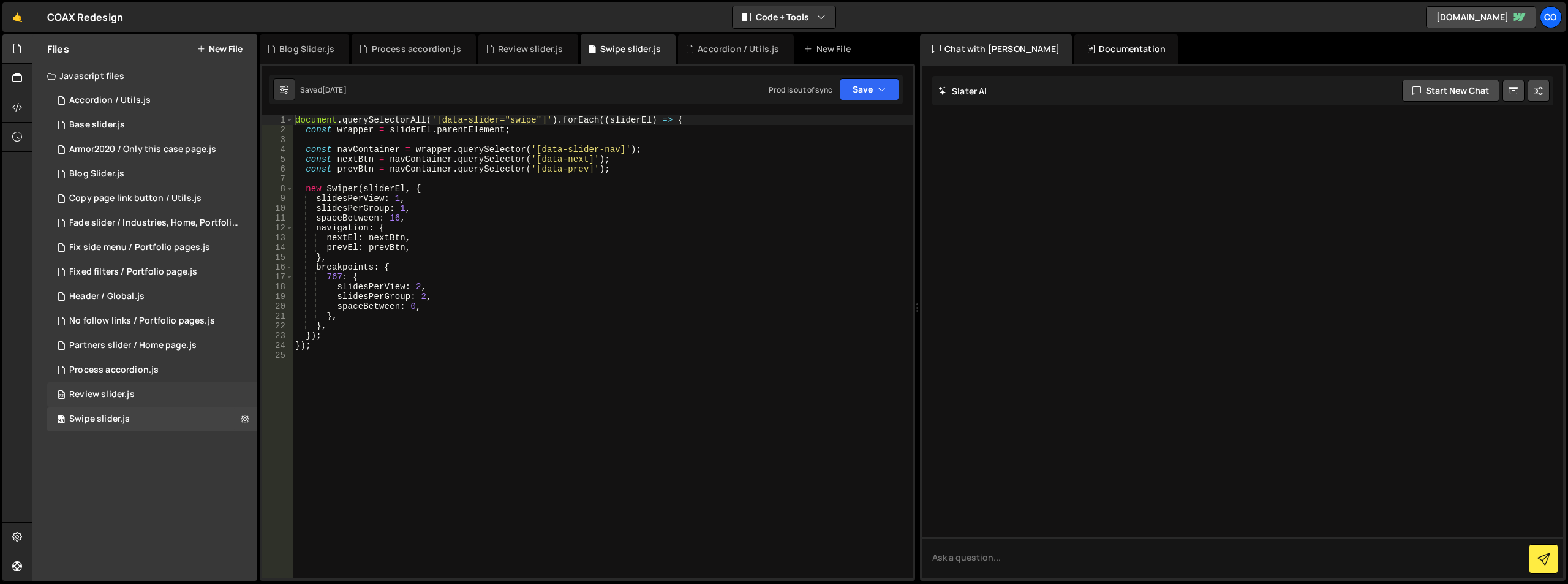
click at [243, 390] on div "73 Review slider.js 0" at bounding box center [152, 394] width 210 height 25
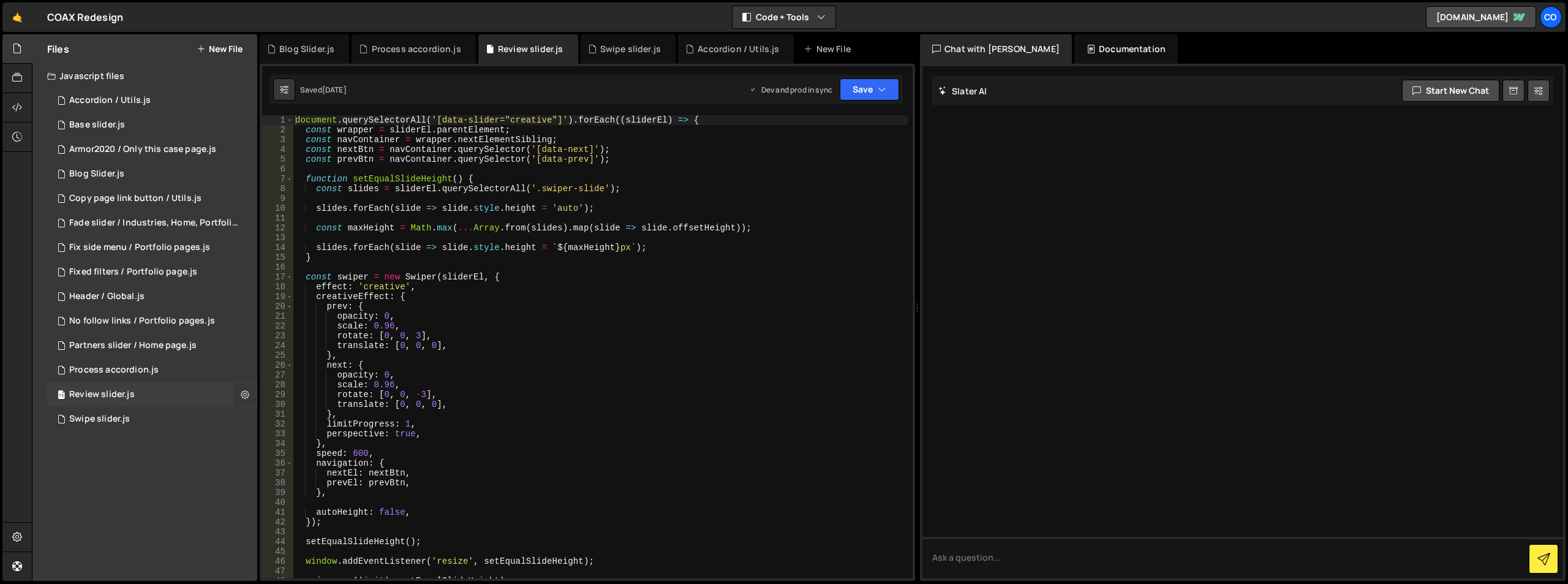
click at [244, 394] on icon at bounding box center [244, 394] width 8 height 12
type input "Review slider"
radio input "true"
checkbox input "true"
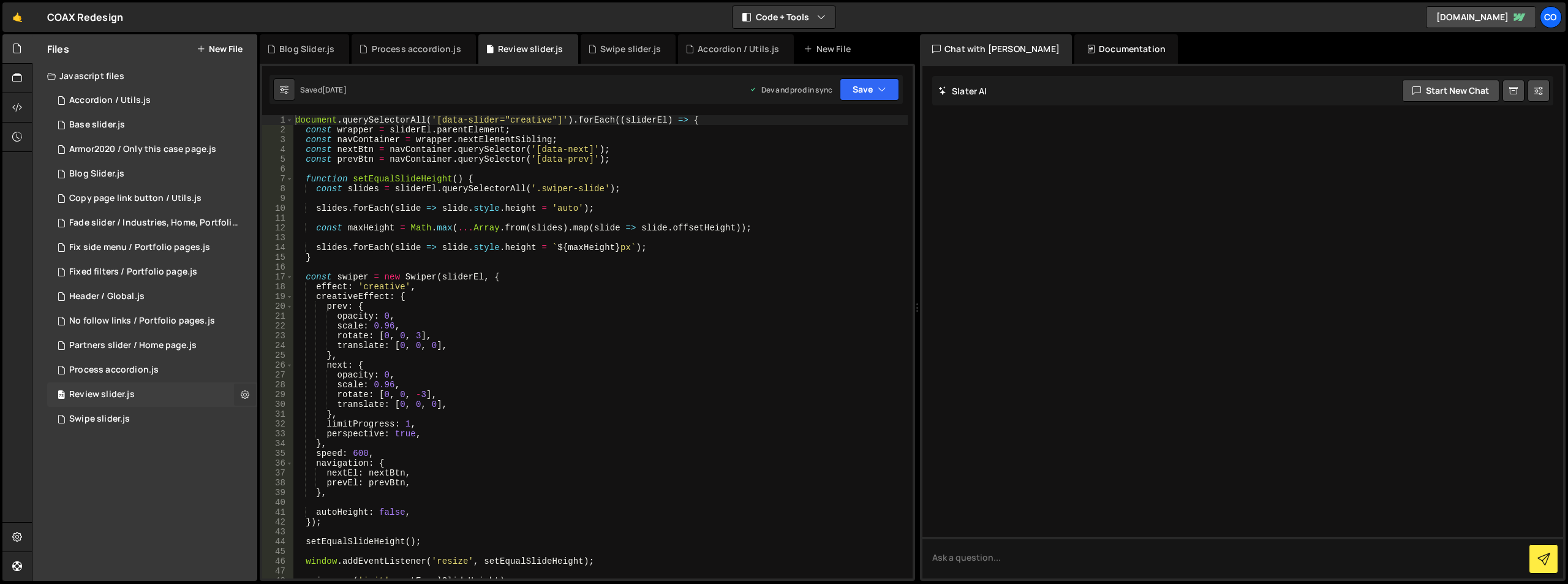
checkbox input "true"
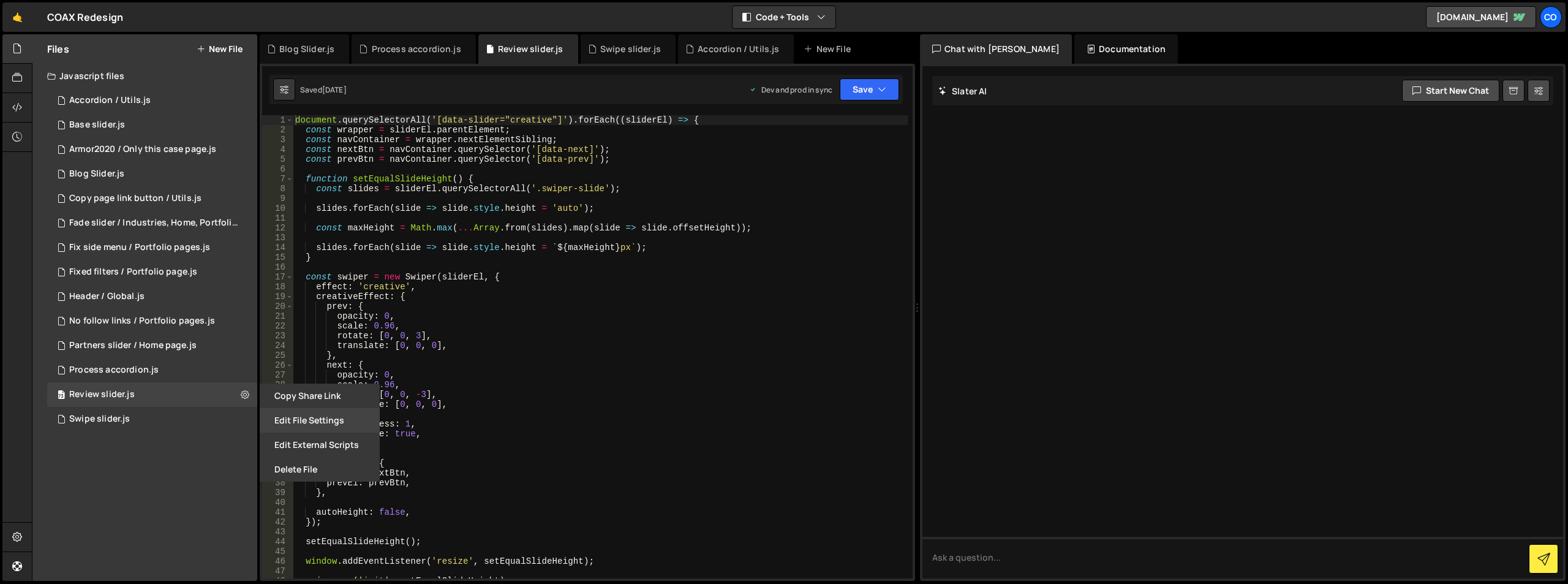
click at [282, 412] on button "Edit File Settings" at bounding box center [320, 420] width 120 height 25
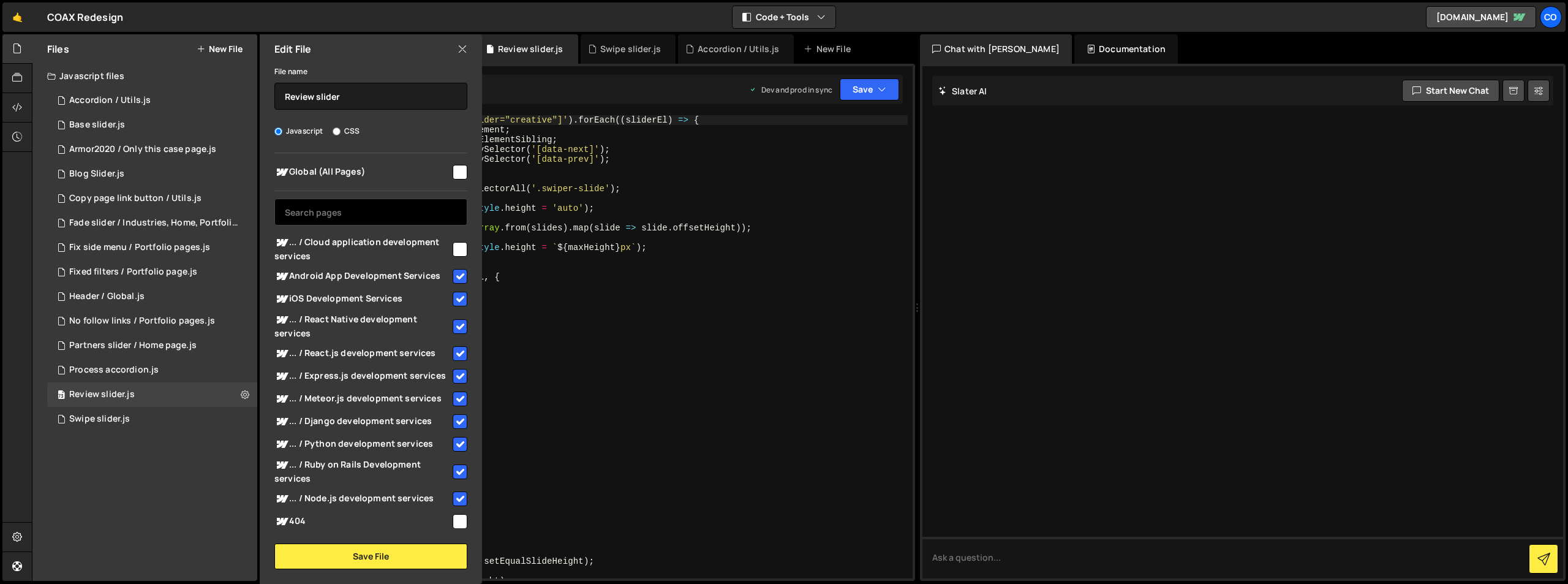
click at [425, 214] on input "text" at bounding box center [371, 212] width 193 height 27
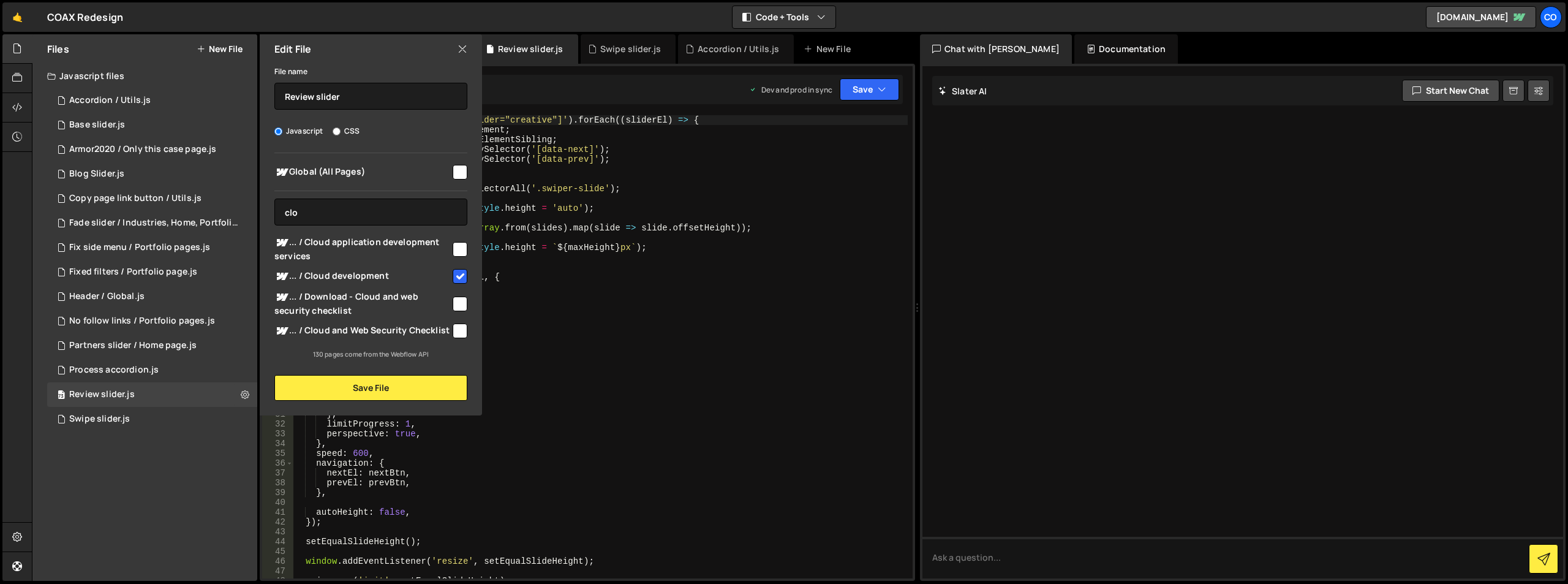
click at [456, 249] on input "checkbox" at bounding box center [460, 250] width 15 height 15
click at [378, 386] on button "Save File" at bounding box center [371, 387] width 193 height 26
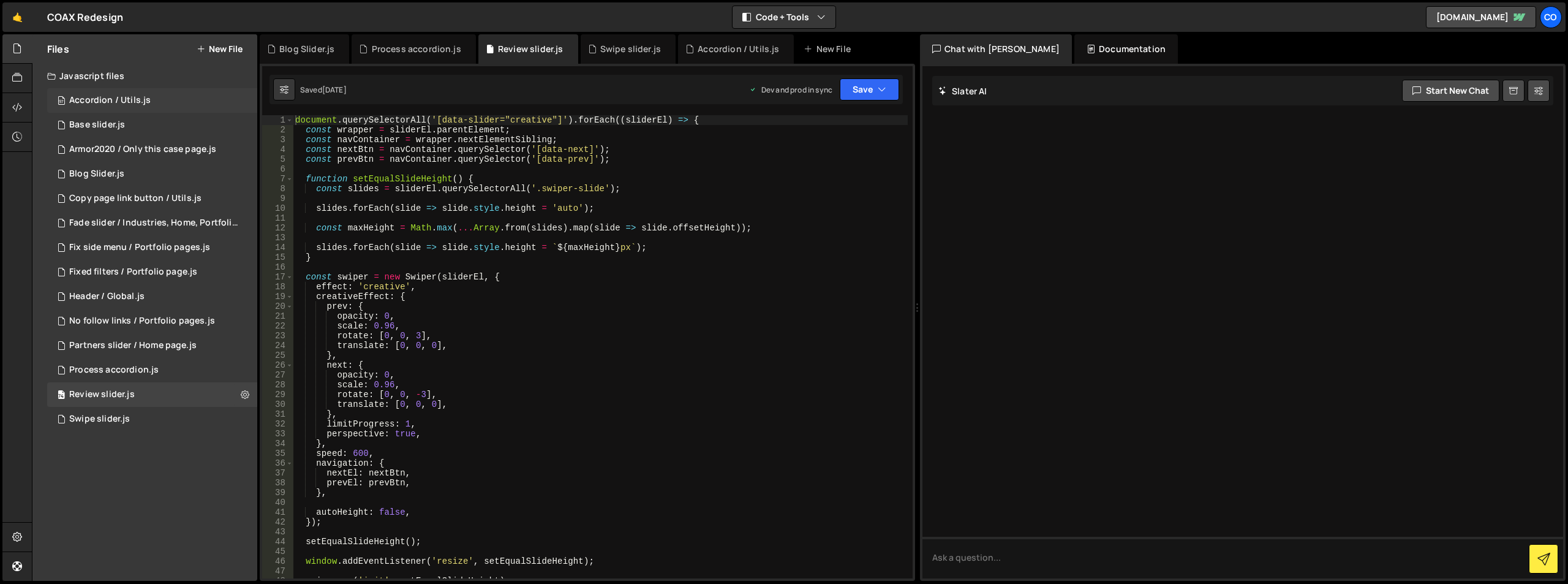
click at [239, 95] on div "97 Accordion / Utils.js 0" at bounding box center [152, 100] width 210 height 25
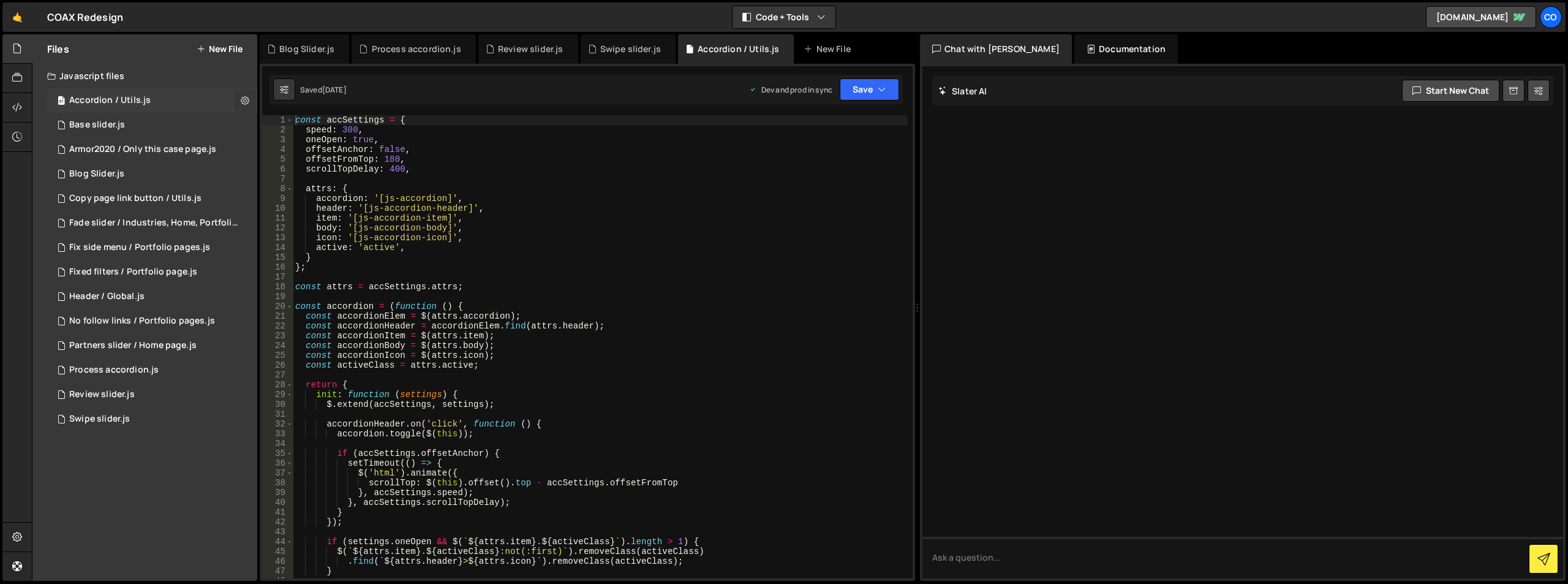
click at [244, 101] on icon at bounding box center [244, 100] width 8 height 12
click at [287, 128] on button "Edit File Settings" at bounding box center [320, 126] width 120 height 25
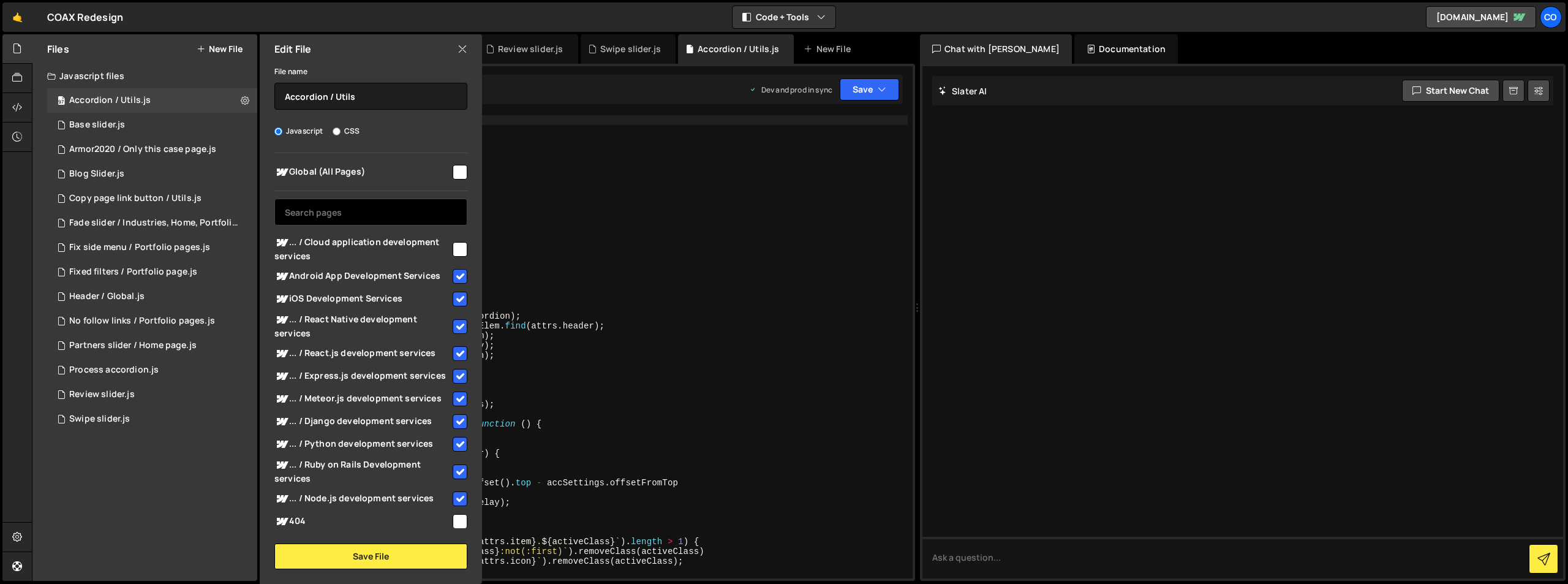
click at [410, 210] on input "text" at bounding box center [371, 212] width 193 height 27
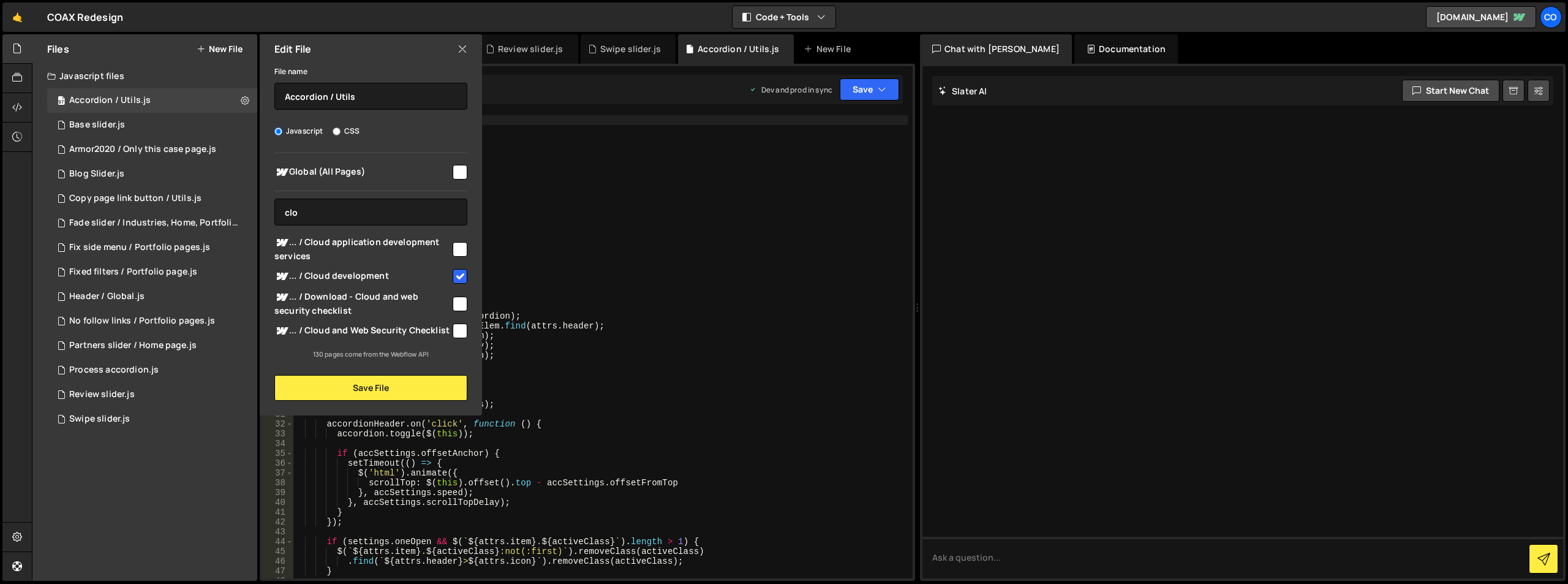
click at [459, 246] on input "checkbox" at bounding box center [460, 250] width 15 height 15
click at [395, 386] on button "Save File" at bounding box center [371, 387] width 193 height 26
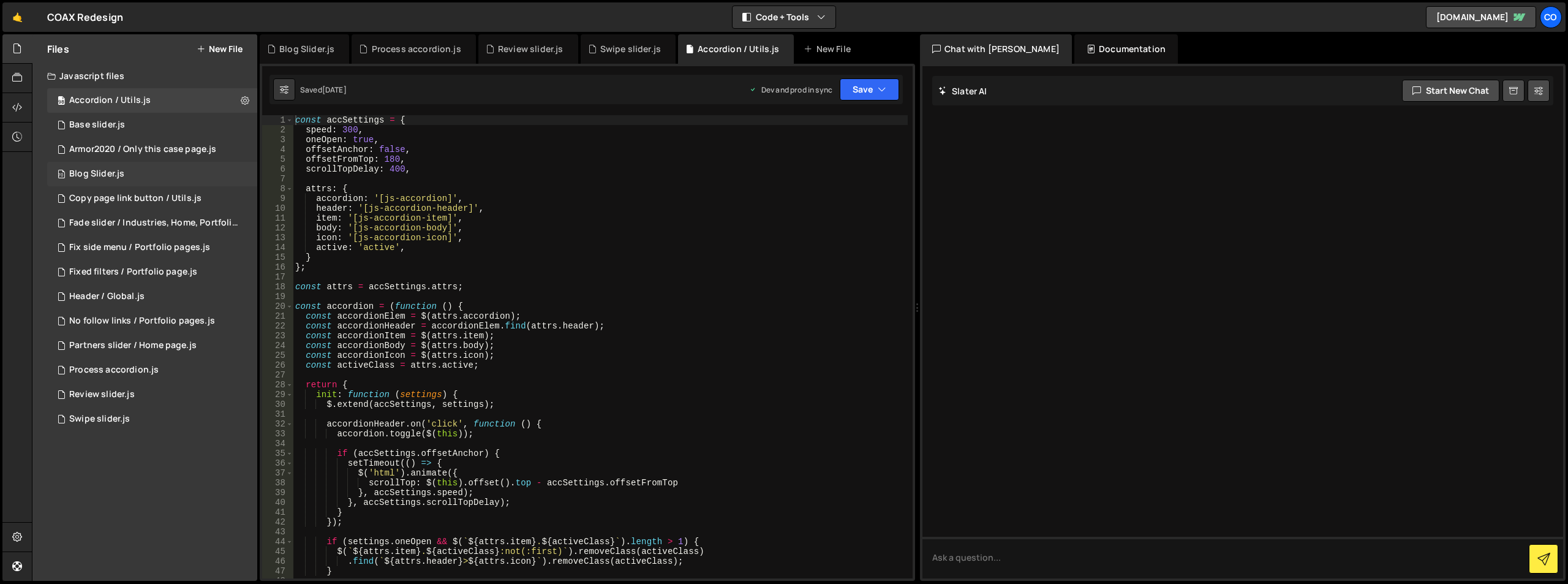
click at [229, 173] on div "70 Blog Slider.js 0" at bounding box center [152, 173] width 210 height 25
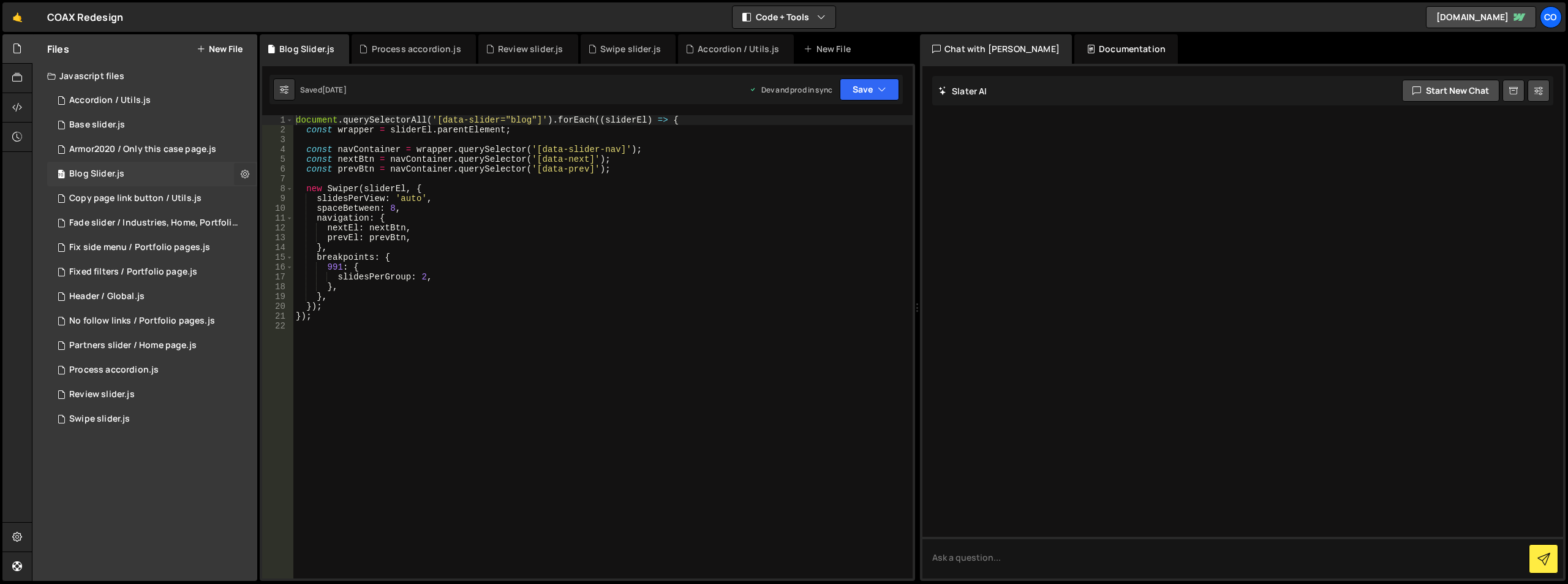
click at [243, 174] on icon at bounding box center [244, 173] width 8 height 12
click at [287, 193] on button "Edit File Settings" at bounding box center [320, 200] width 120 height 25
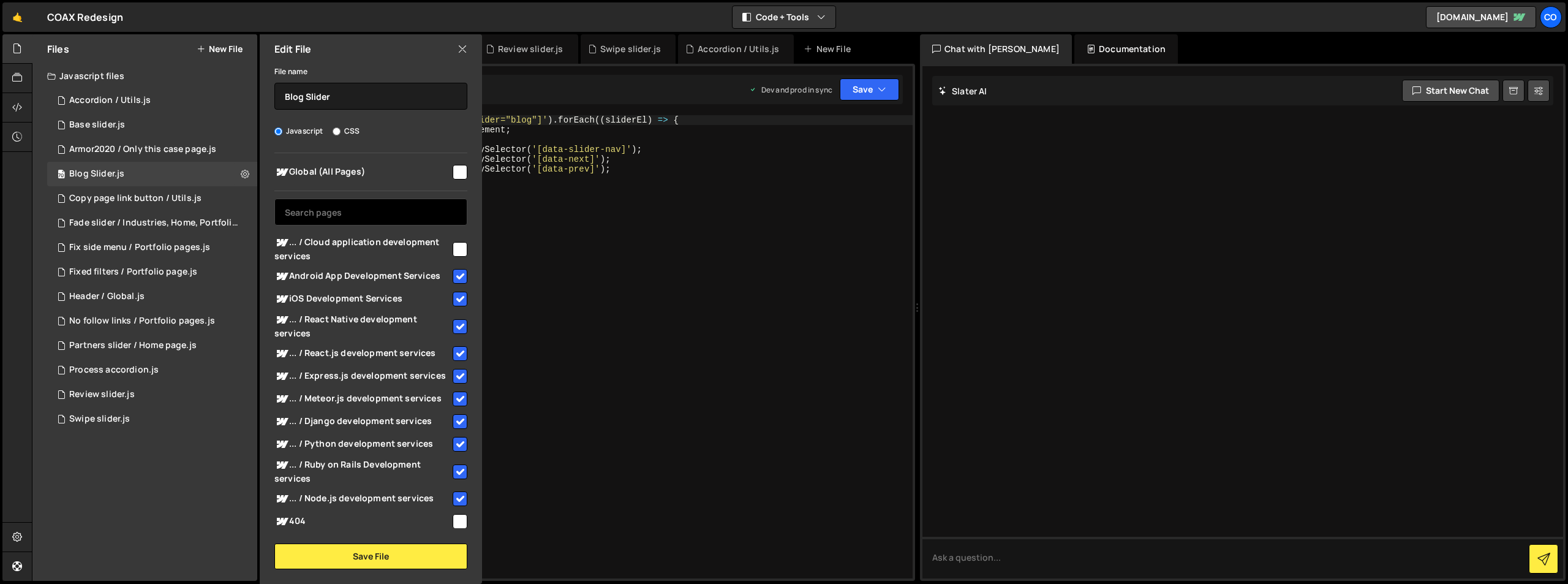
click at [339, 209] on input "text" at bounding box center [371, 212] width 193 height 27
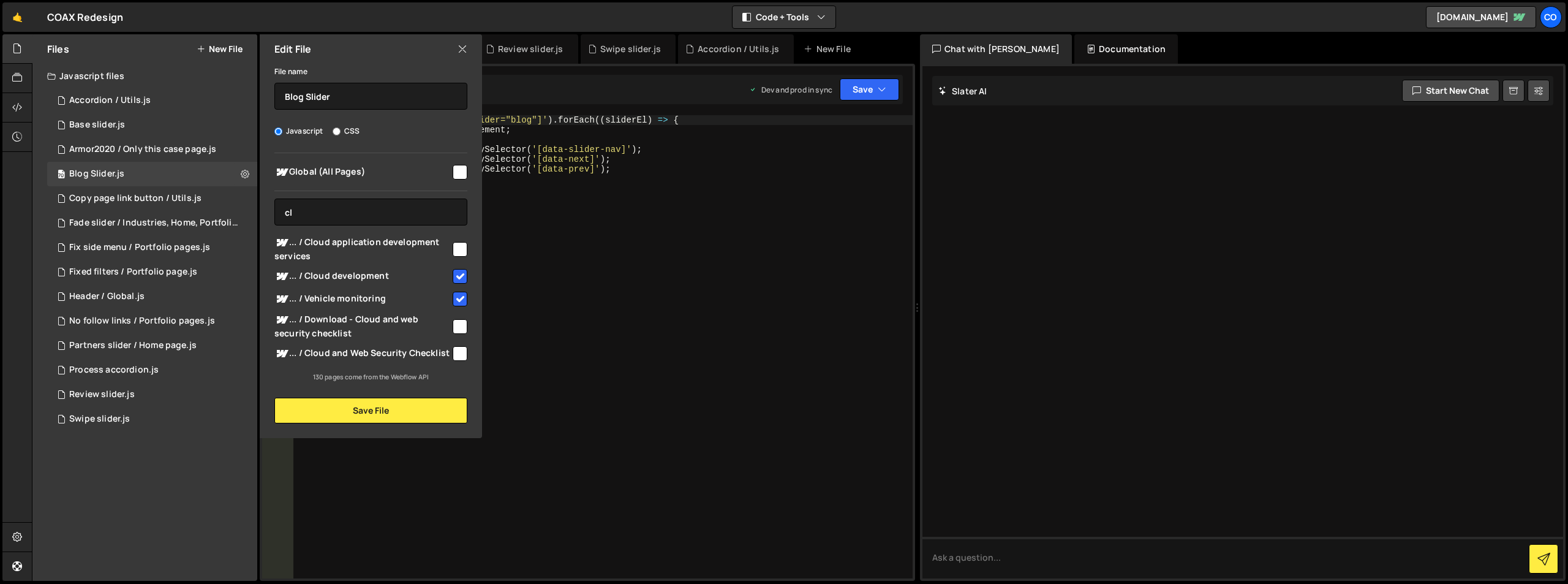
click at [463, 243] on input "checkbox" at bounding box center [460, 250] width 15 height 15
click at [410, 408] on button "Save File" at bounding box center [371, 410] width 193 height 26
